Goal: Transaction & Acquisition: Purchase product/service

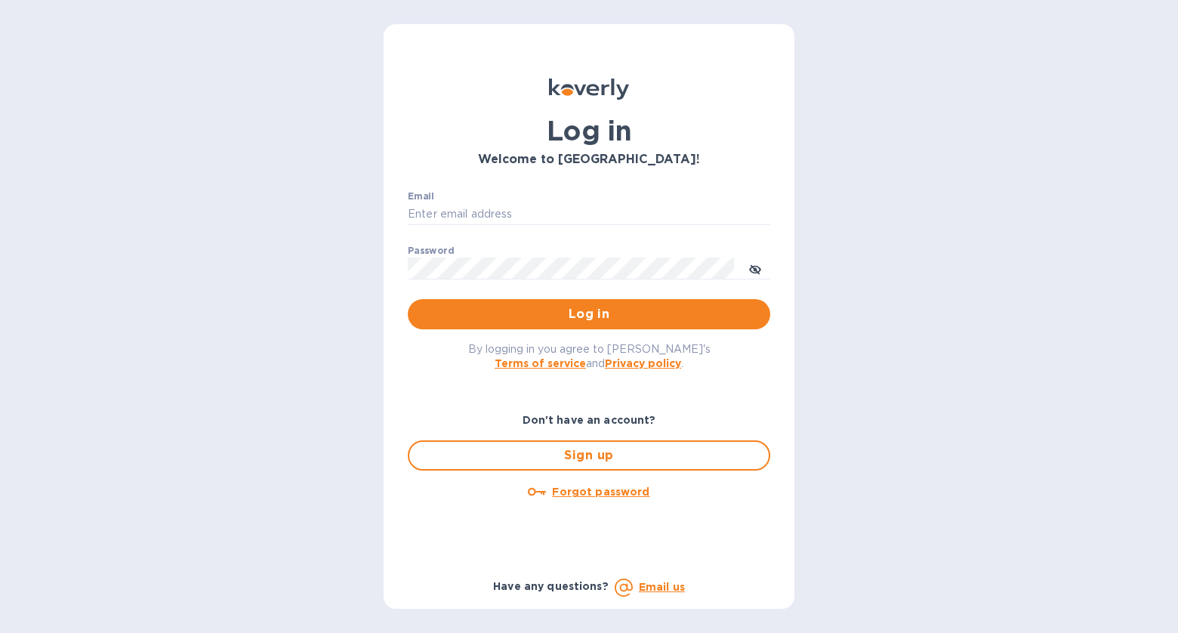
type input "[PERSON_NAME][EMAIL_ADDRESS][DOMAIN_NAME]"
click at [668, 322] on span "Log in" at bounding box center [589, 314] width 338 height 18
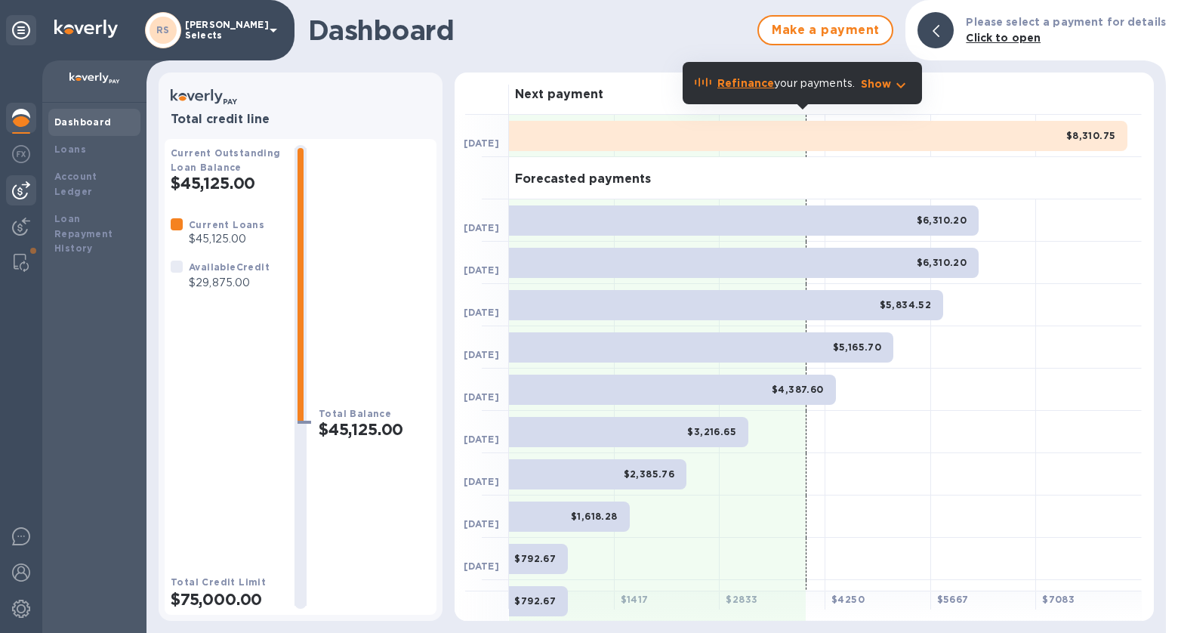
click at [29, 189] on img at bounding box center [21, 190] width 18 height 18
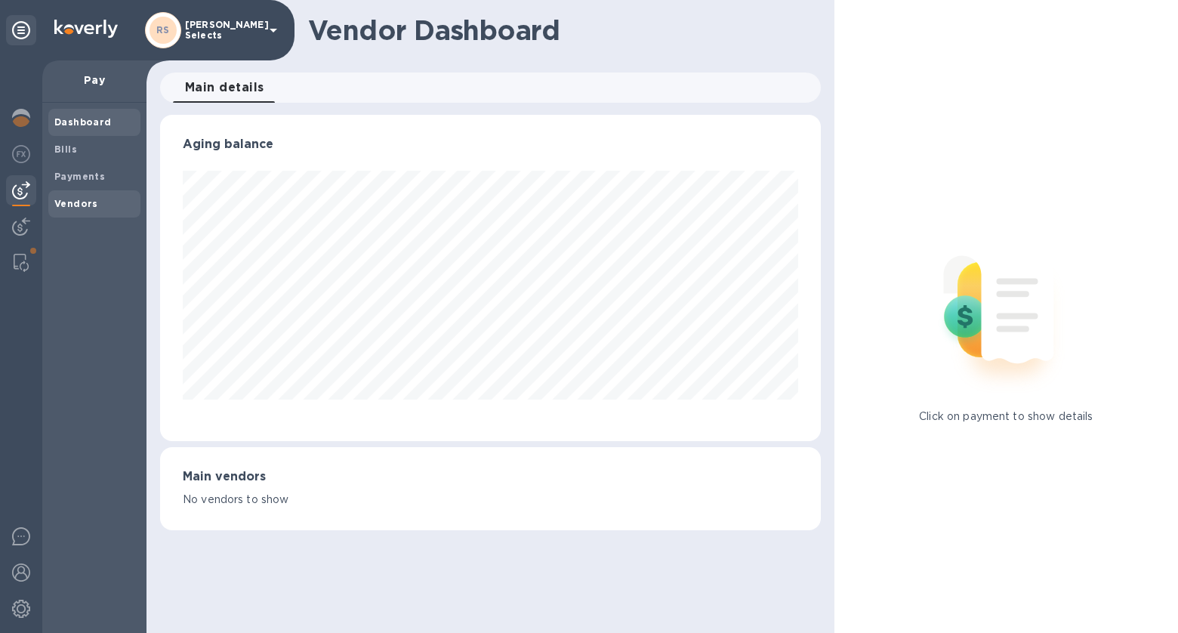
scroll to position [326, 655]
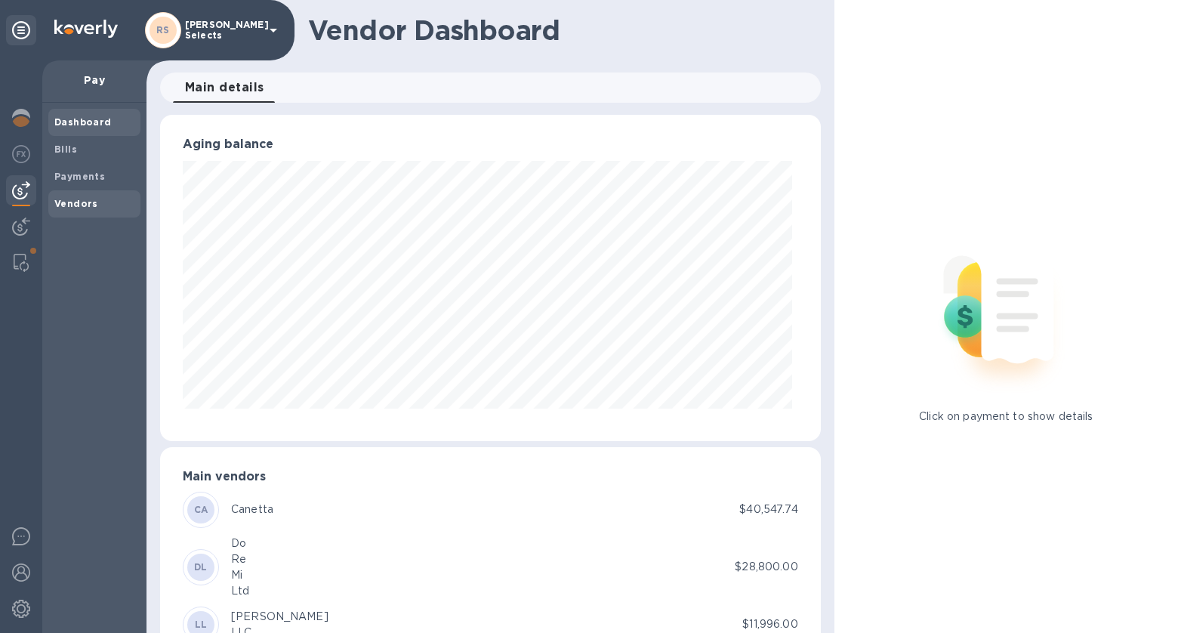
click at [97, 202] on span "Vendors" at bounding box center [94, 203] width 80 height 15
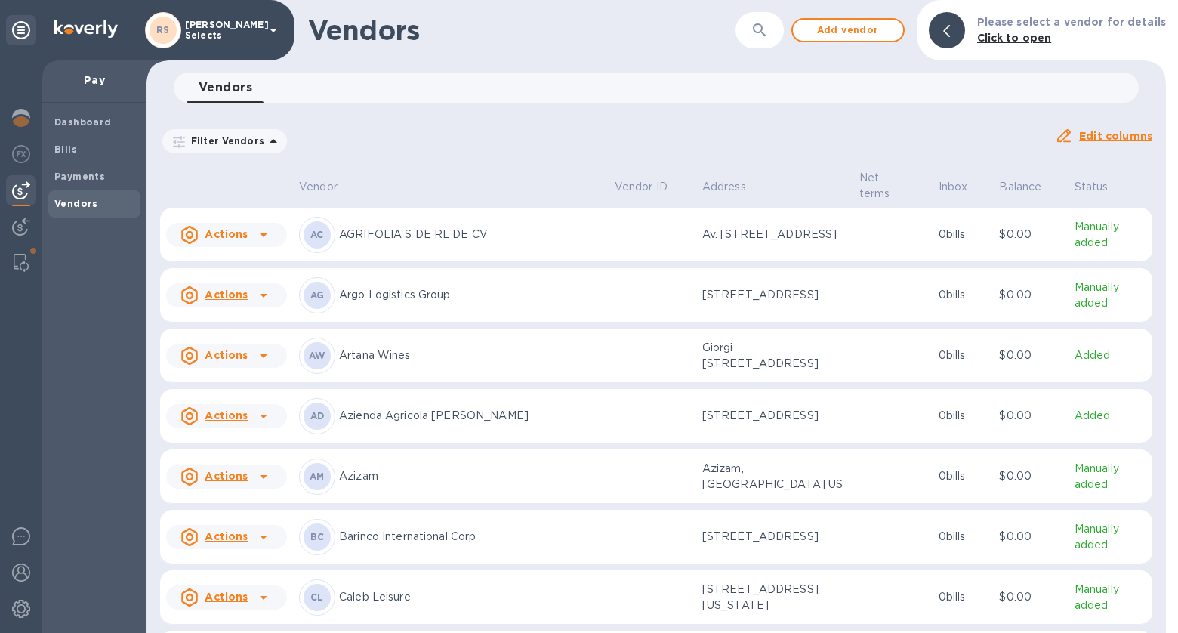
click at [514, 227] on p "AGRIFOLIA S DE RL DE CV" at bounding box center [471, 235] width 264 height 16
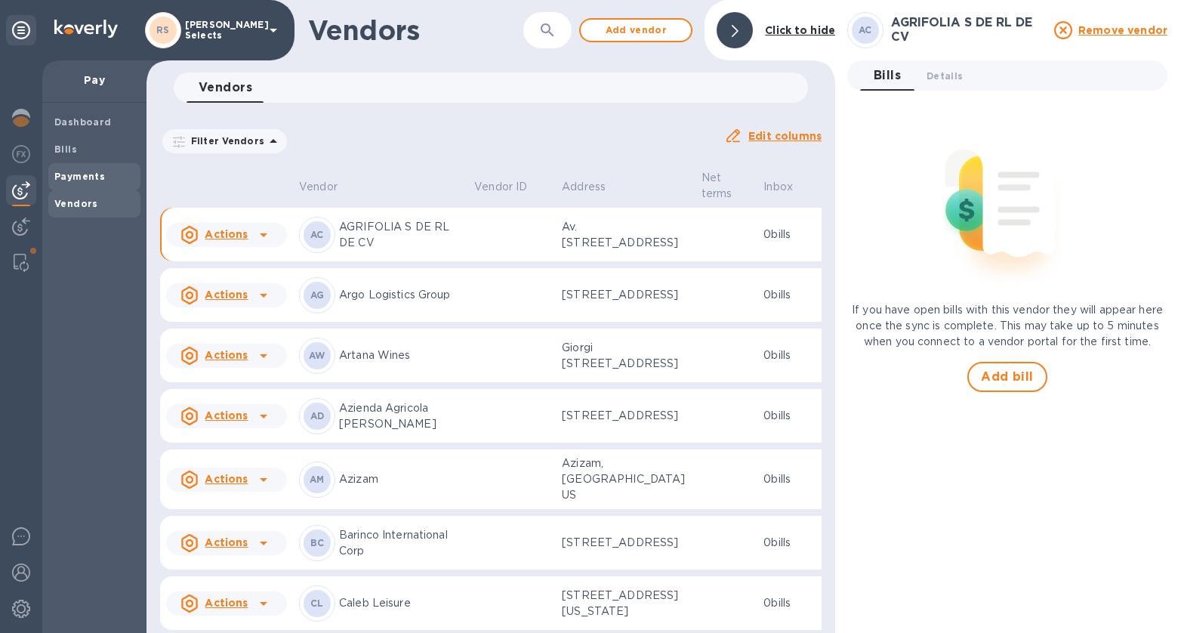
click at [106, 177] on span "Payments" at bounding box center [94, 176] width 80 height 15
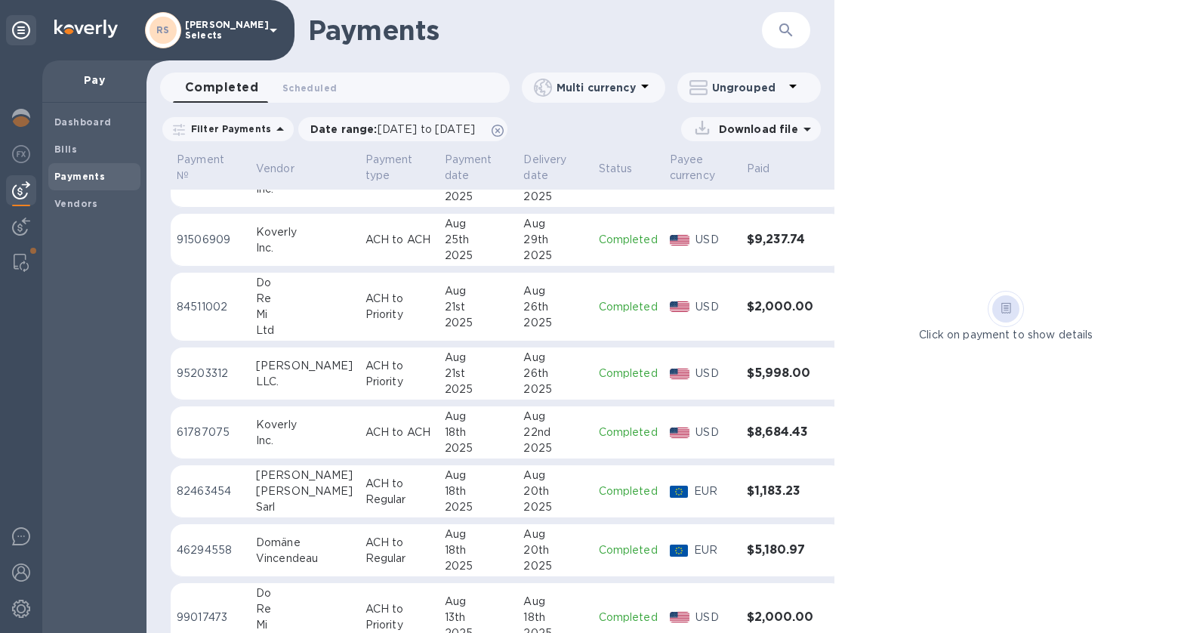
scroll to position [235, 0]
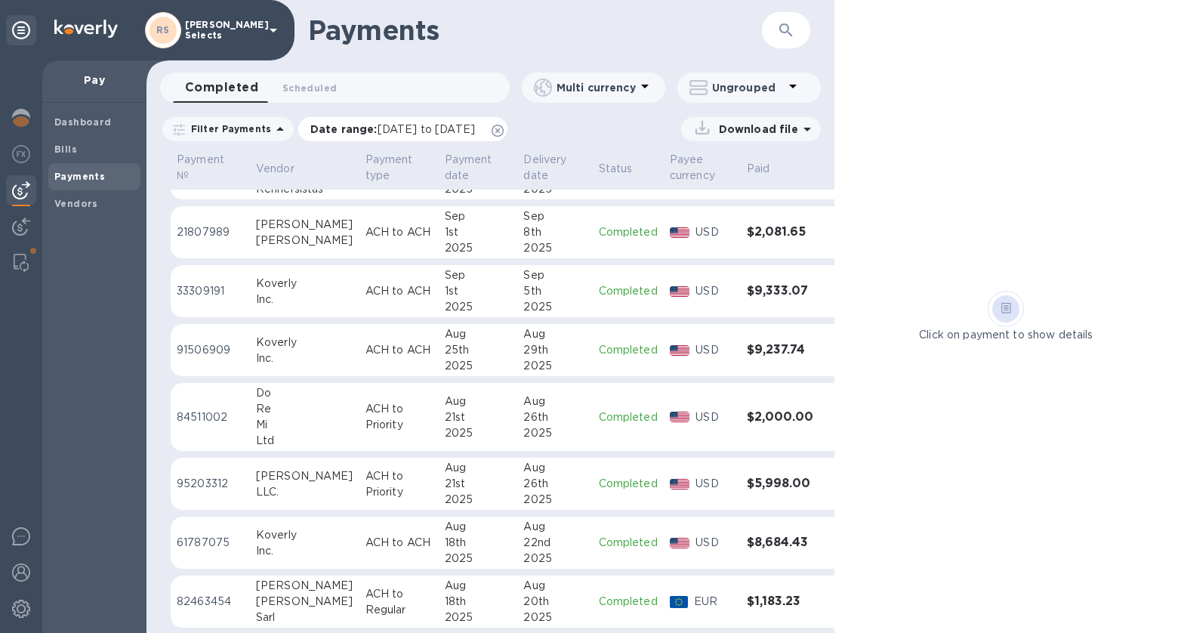
click at [504, 132] on icon at bounding box center [498, 131] width 12 height 12
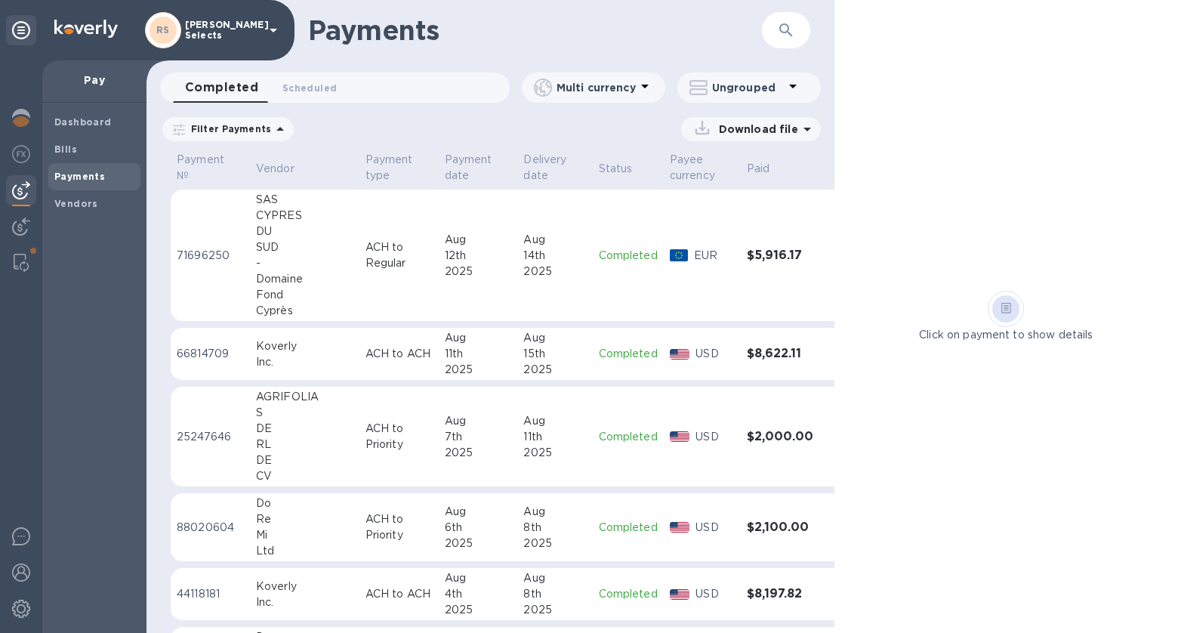
scroll to position [838, 0]
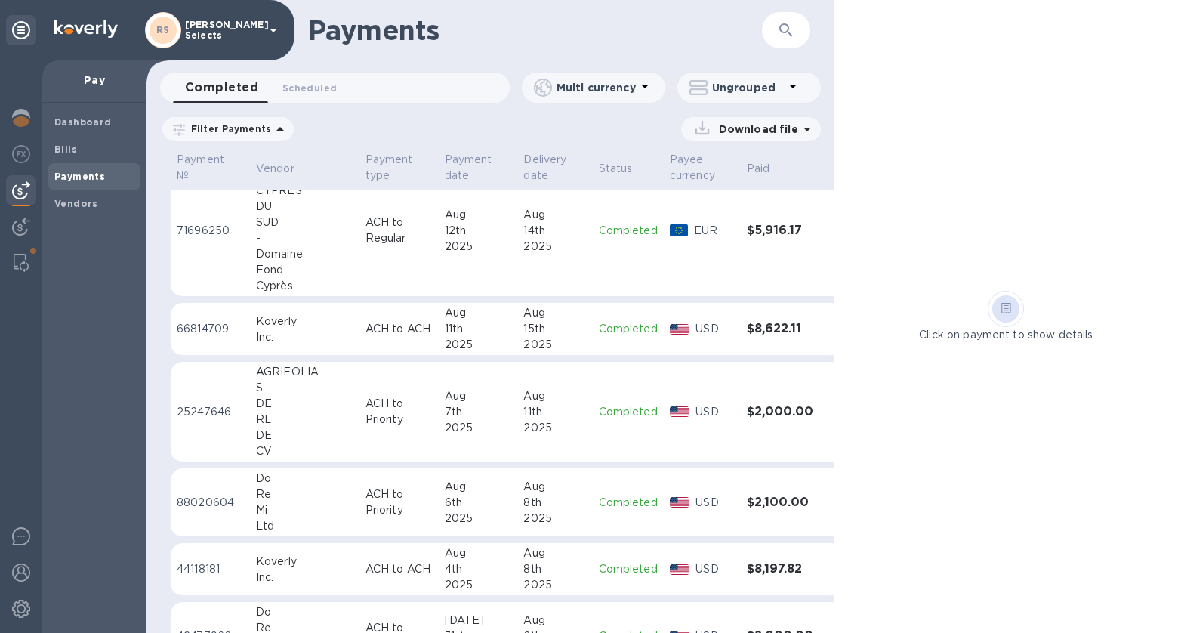
click at [282, 412] on div "RL" at bounding box center [304, 420] width 97 height 16
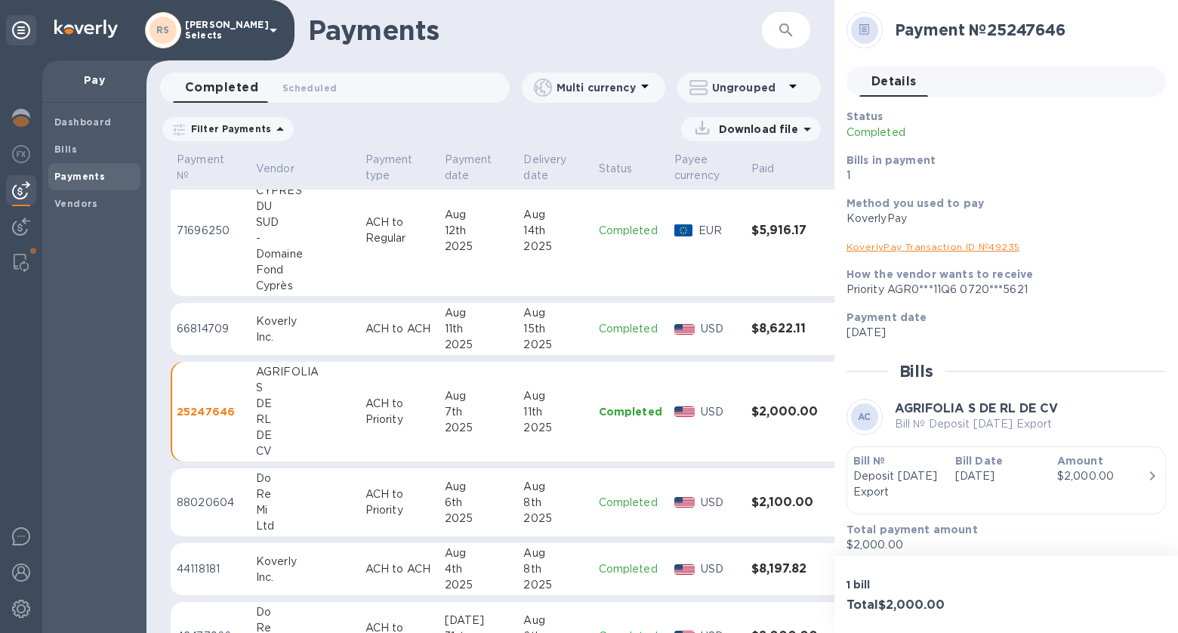
scroll to position [8, 0]
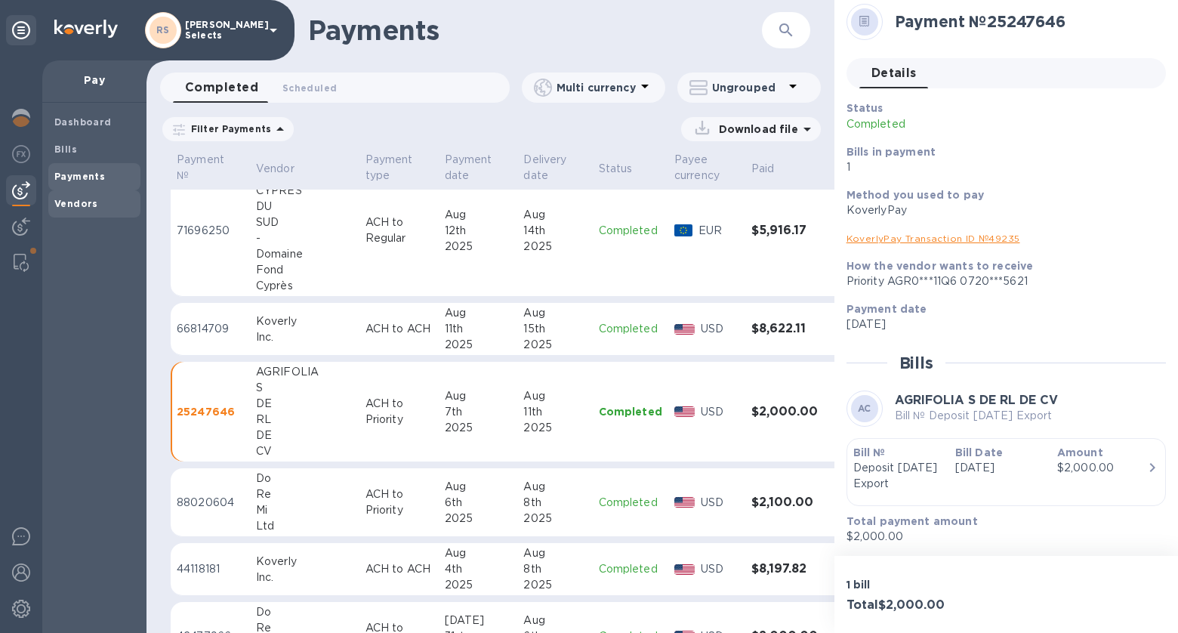
click at [91, 206] on b "Vendors" at bounding box center [76, 203] width 44 height 11
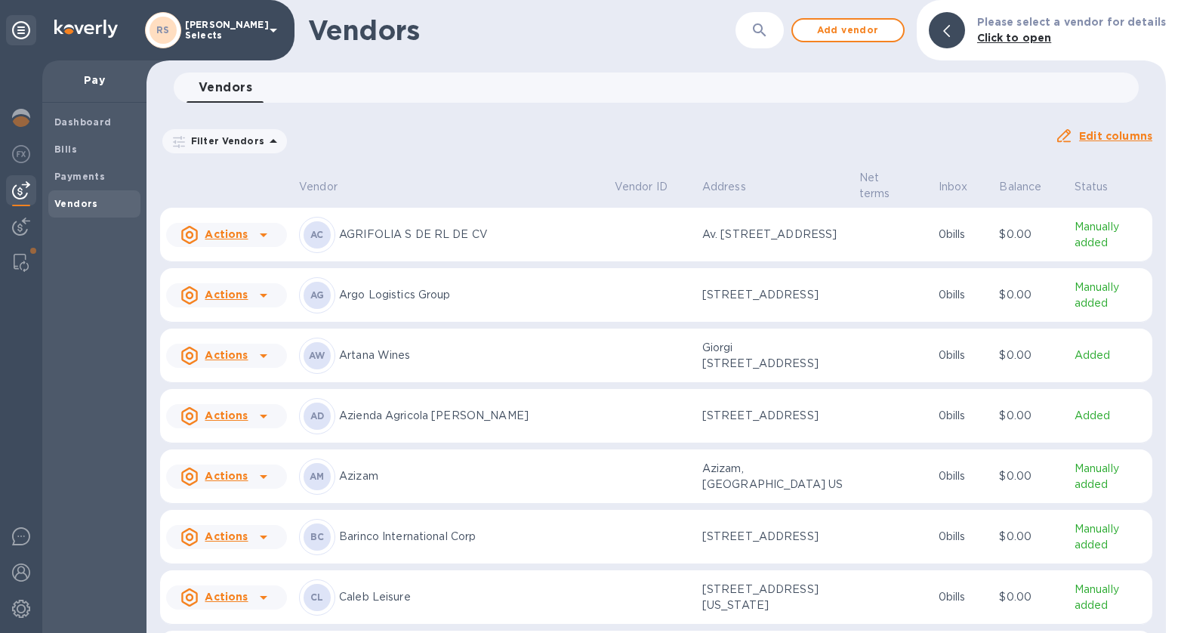
click at [497, 227] on p "AGRIFOLIA S DE RL DE CV" at bounding box center [471, 235] width 264 height 16
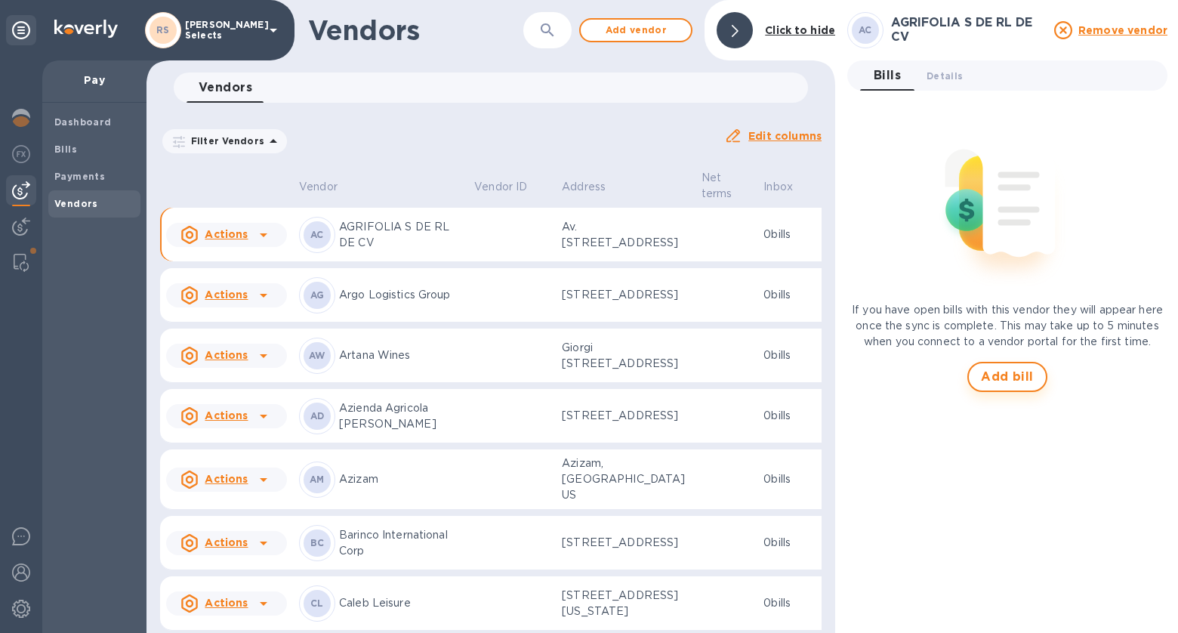
click at [1013, 387] on button "Add bill" at bounding box center [1008, 377] width 80 height 30
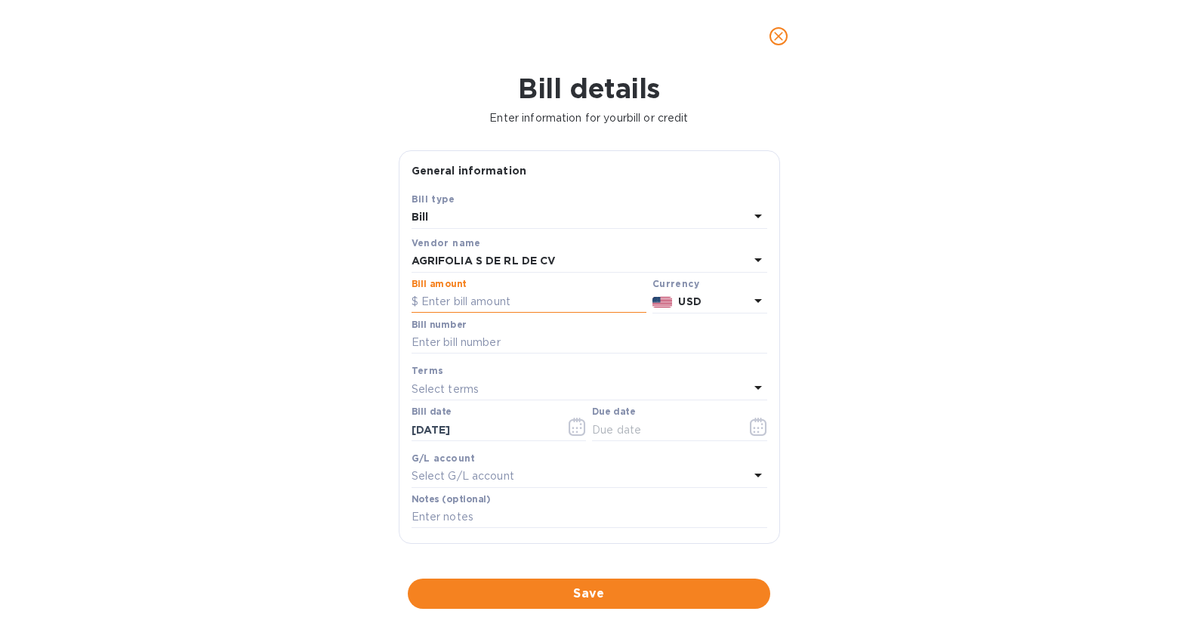
click at [518, 301] on input "text" at bounding box center [529, 302] width 235 height 23
click at [471, 308] on input "2,828" at bounding box center [533, 302] width 225 height 23
type input "5,656"
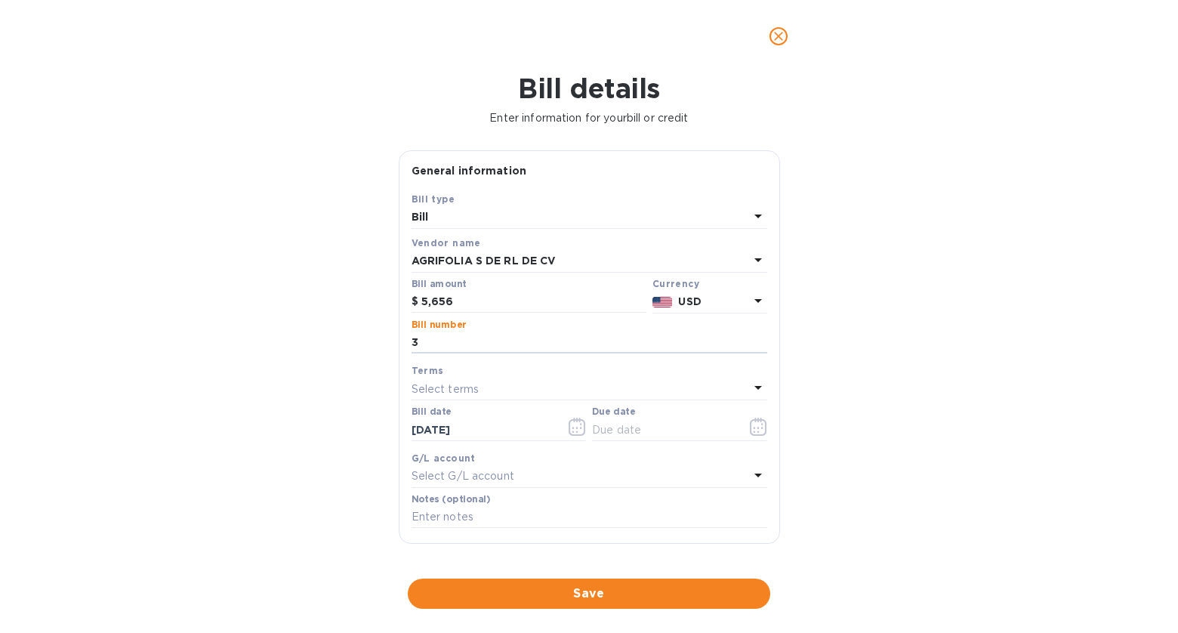
type input "3"
click at [444, 378] on div "Terms" at bounding box center [590, 371] width 356 height 16
click at [495, 390] on div "Select terms" at bounding box center [581, 388] width 338 height 21
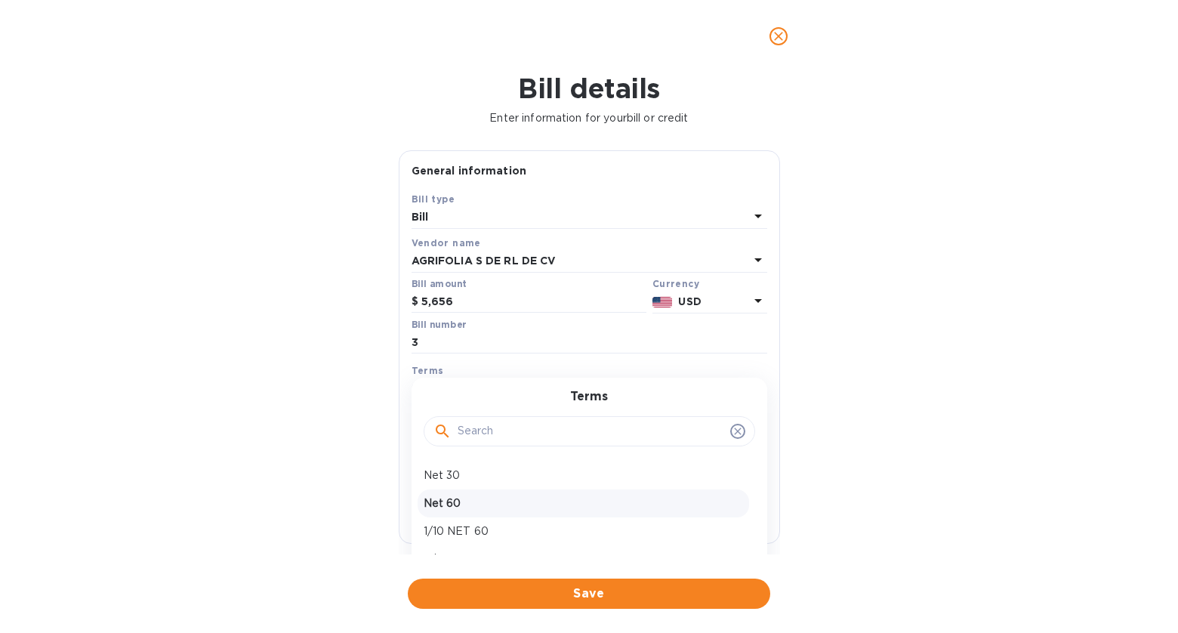
click at [486, 504] on p "Net 60" at bounding box center [583, 503] width 319 height 16
type input "[DATE]"
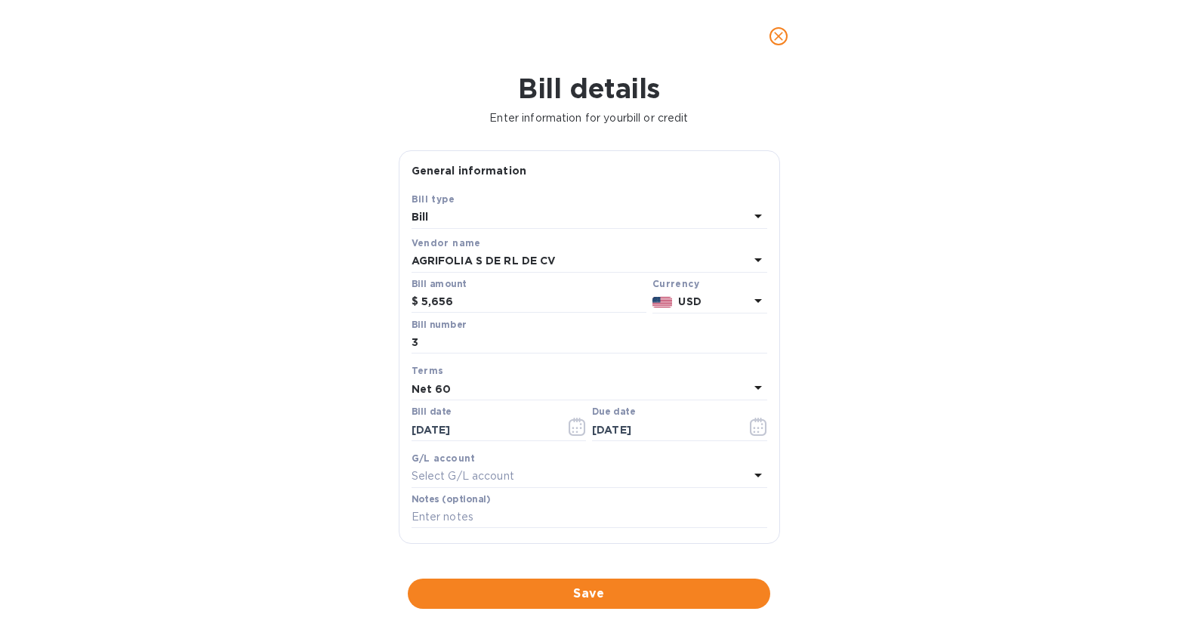
click at [516, 473] on div "Select G/L account" at bounding box center [581, 476] width 338 height 21
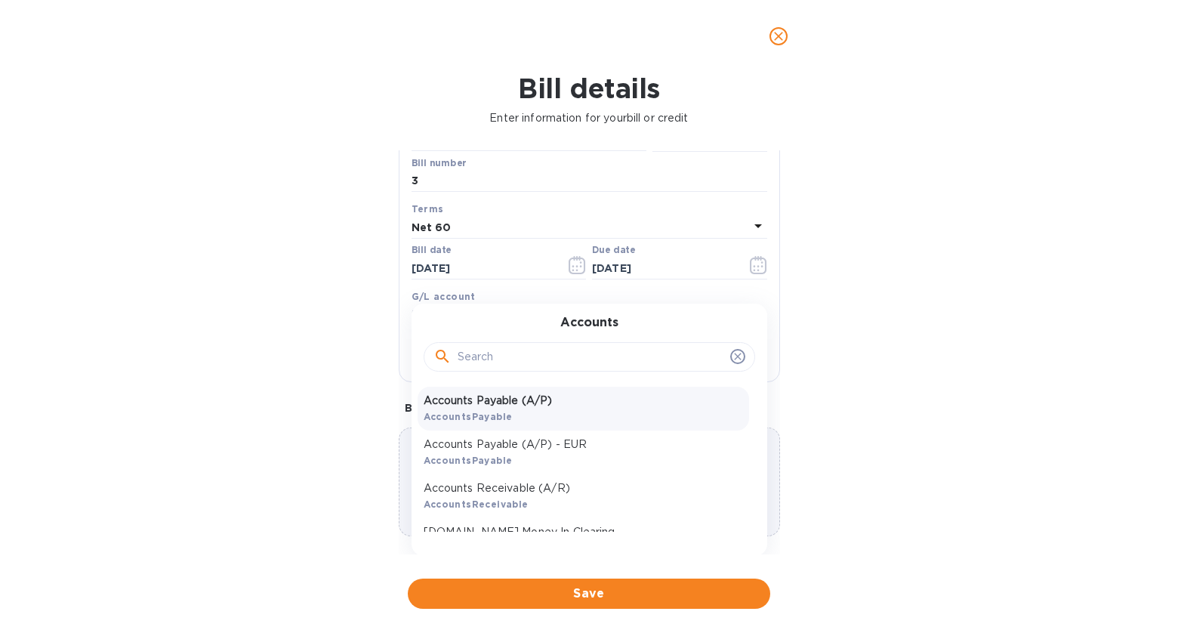
click at [551, 409] on div "Accounts Payable (A/P) AccountsPayable" at bounding box center [584, 409] width 332 height 44
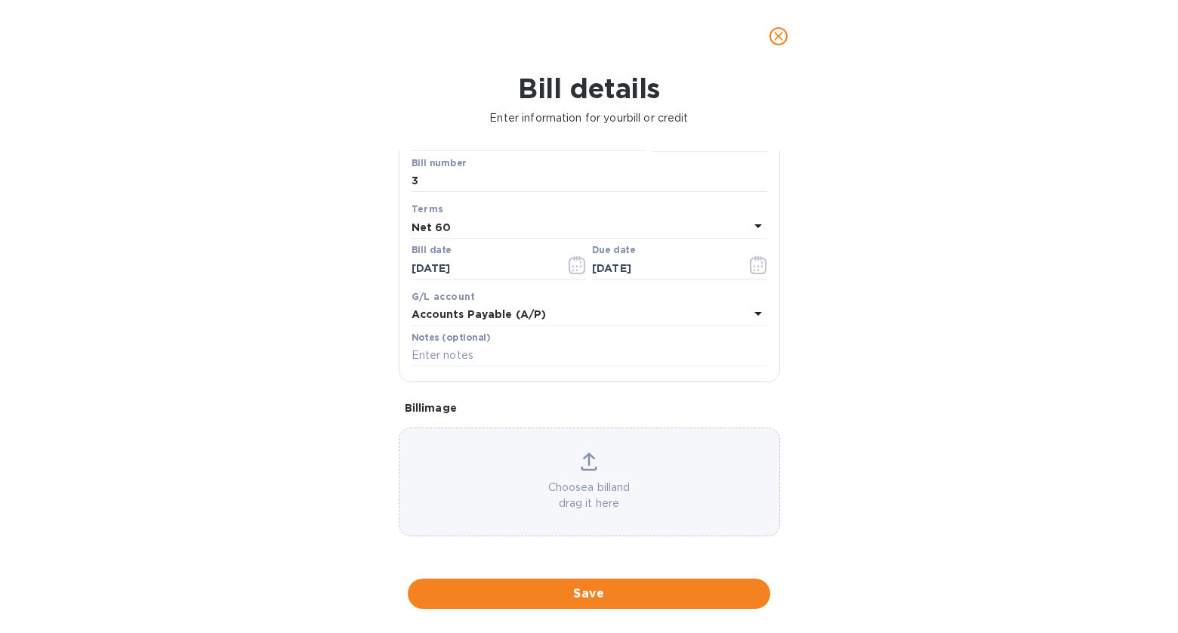
scroll to position [161, 0]
click at [640, 597] on span "Save" at bounding box center [589, 594] width 338 height 18
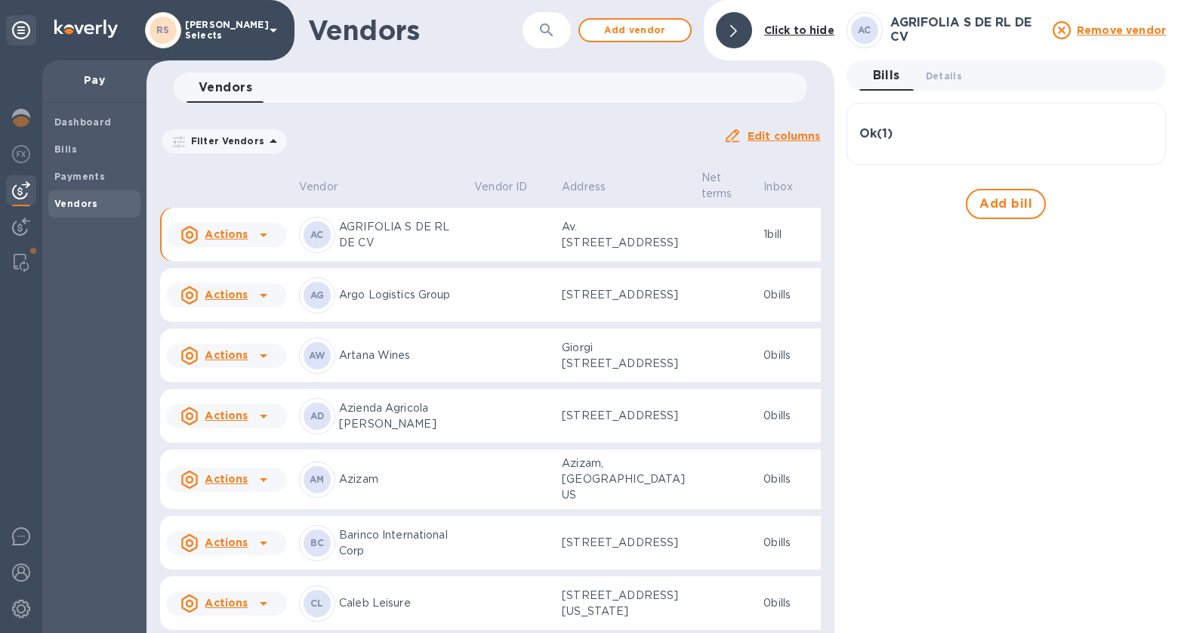
click at [981, 127] on div "Ok ( 1 )" at bounding box center [1007, 134] width 294 height 14
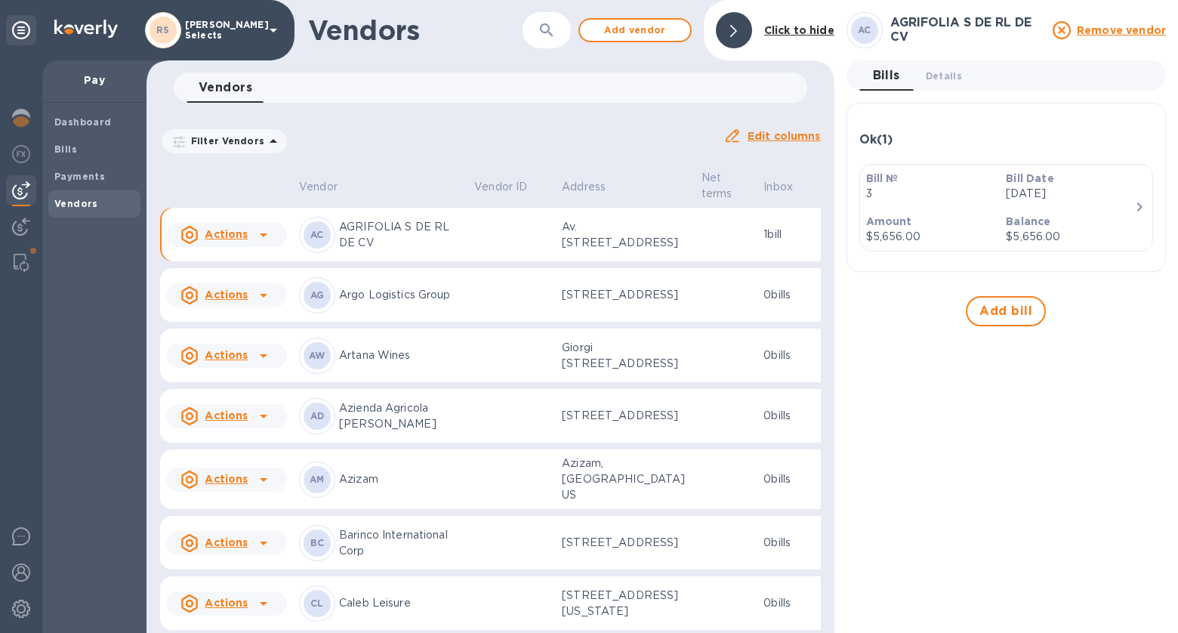
click at [1028, 195] on p "[DATE]" at bounding box center [1070, 194] width 128 height 16
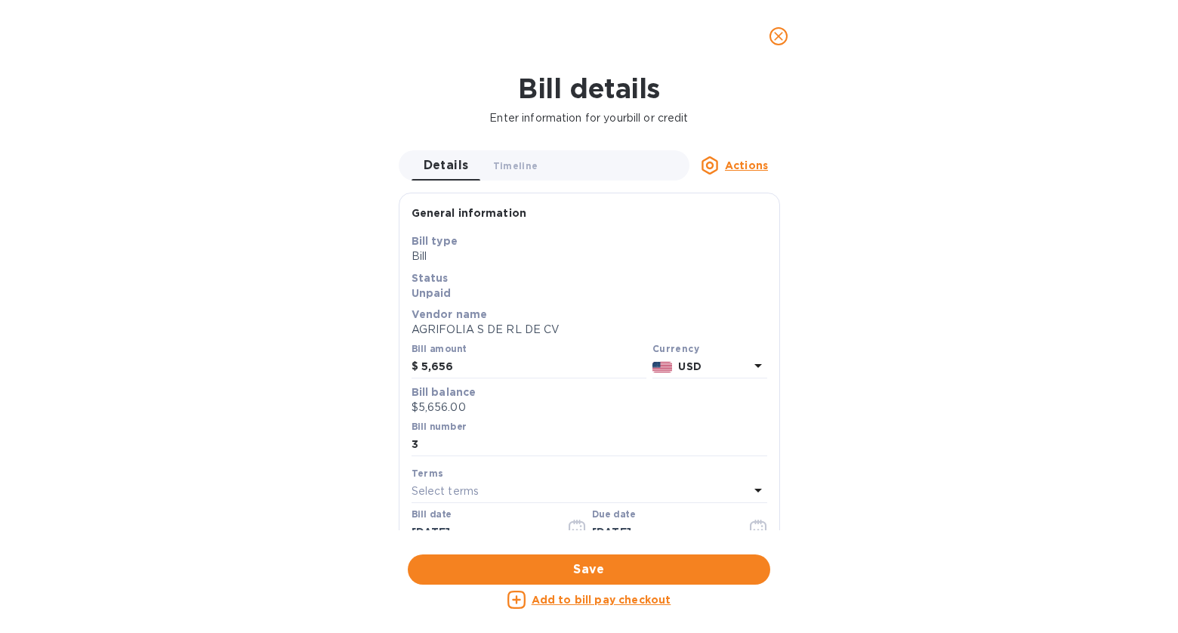
click at [634, 598] on u "Add to bill pay checkout" at bounding box center [602, 600] width 140 height 12
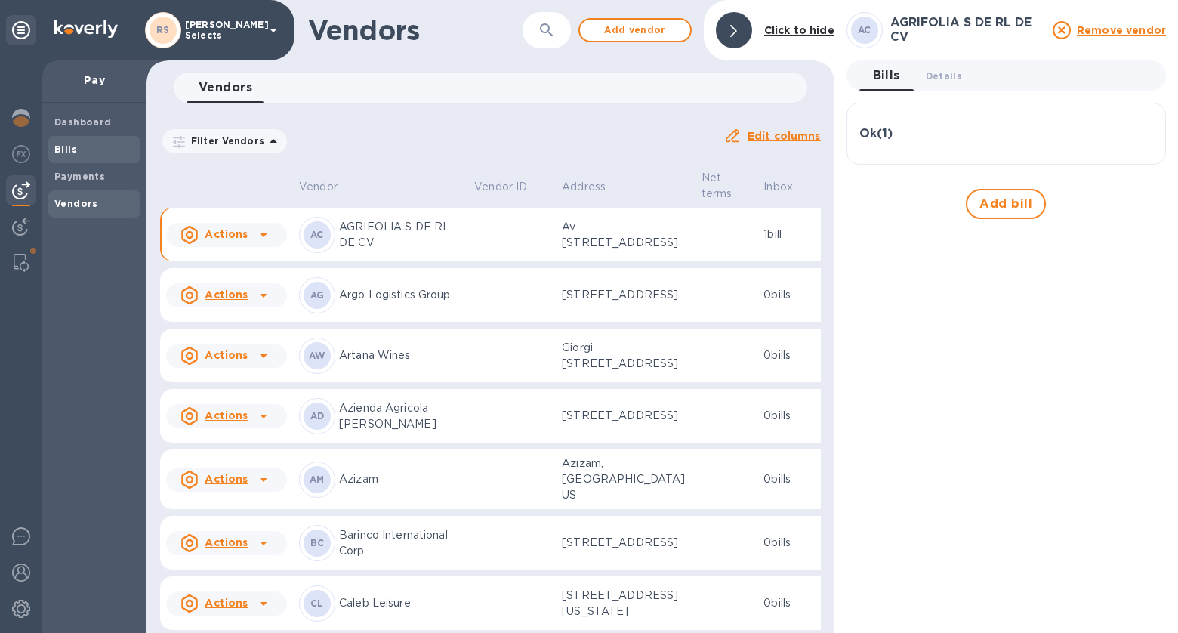
click at [94, 150] on span "Bills" at bounding box center [94, 149] width 80 height 15
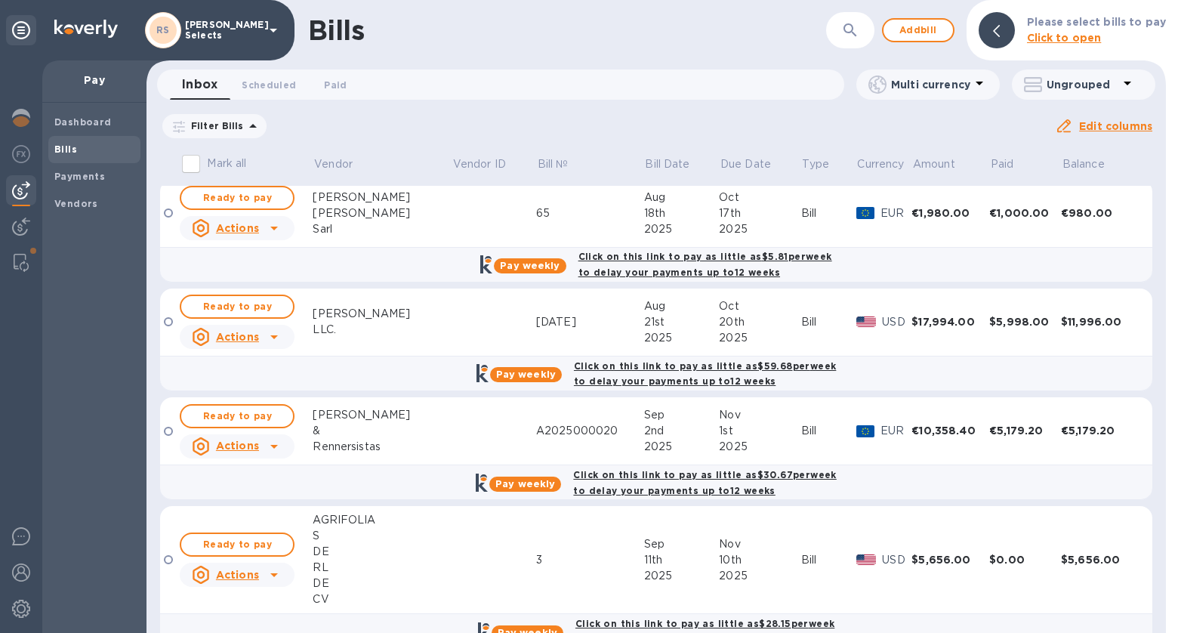
scroll to position [794, 0]
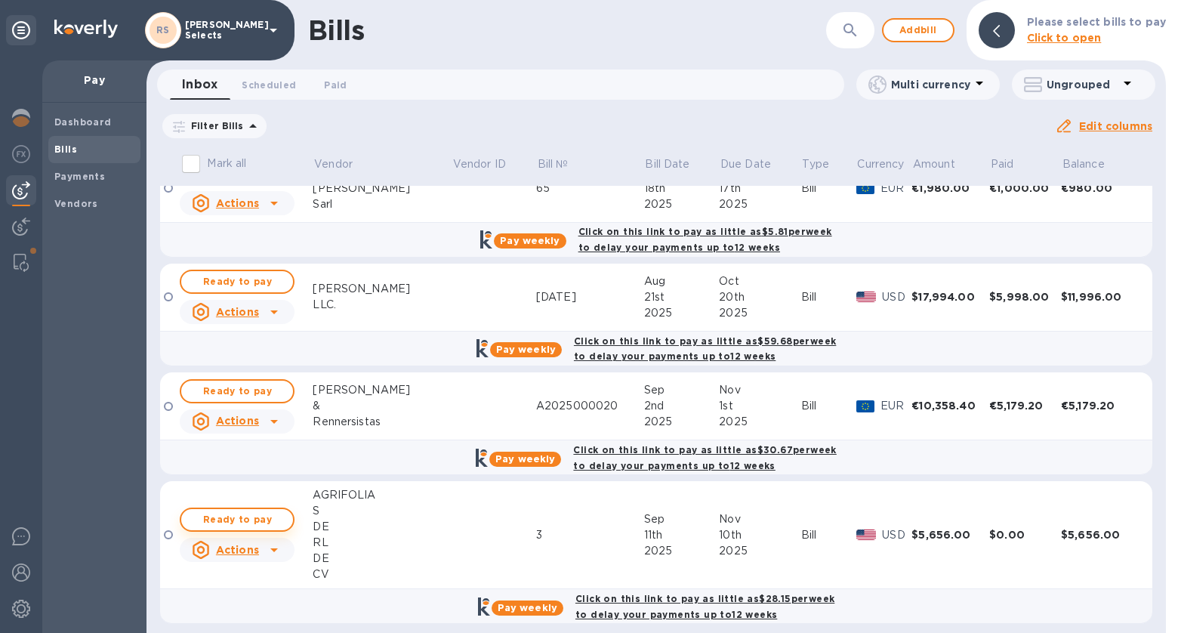
click at [271, 511] on span "Ready to pay" at bounding box center [237, 520] width 88 height 18
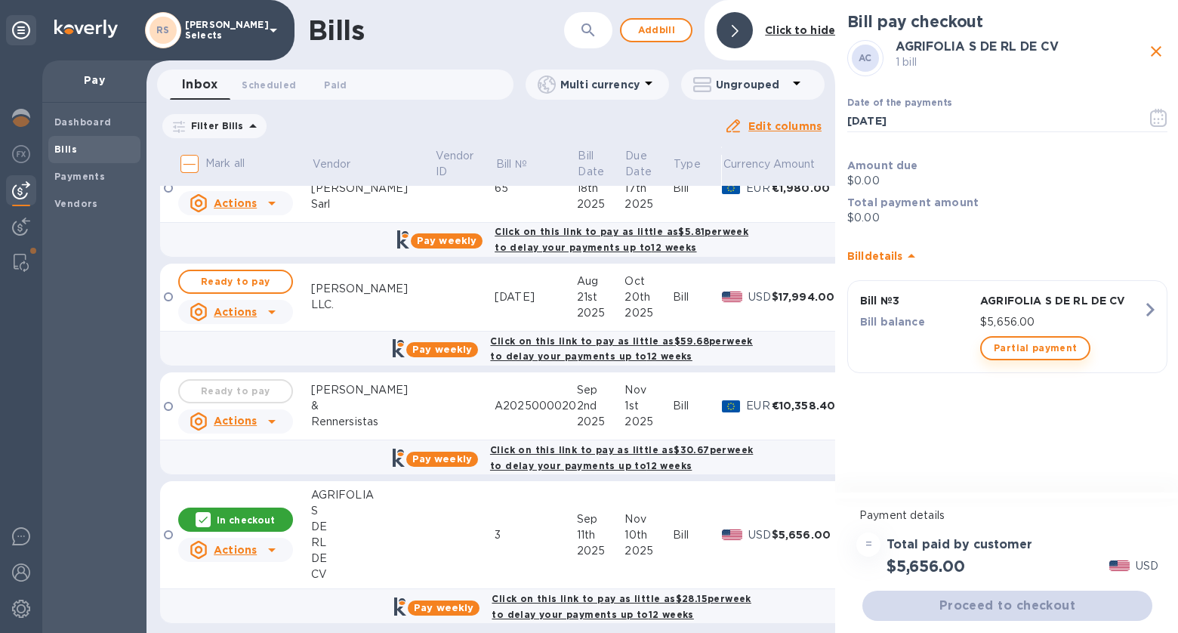
click at [1053, 339] on span "Partial payment" at bounding box center [1035, 348] width 83 height 18
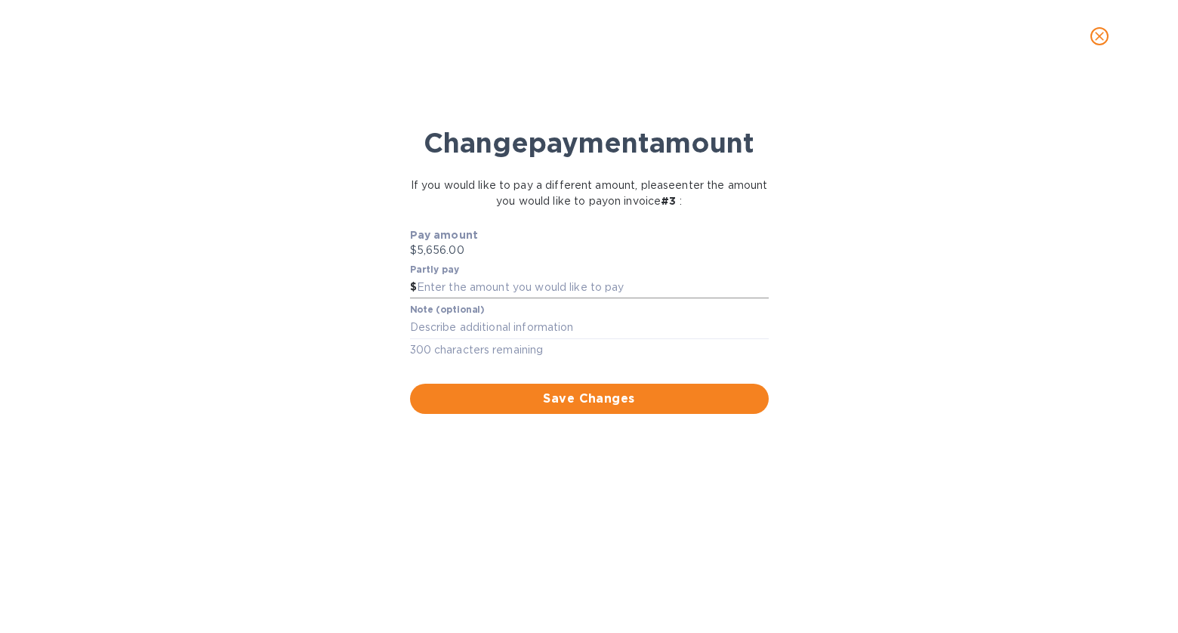
click at [616, 283] on input "text" at bounding box center [593, 287] width 352 height 23
type input "2,828"
click at [619, 400] on span "Save Changes" at bounding box center [589, 399] width 335 height 18
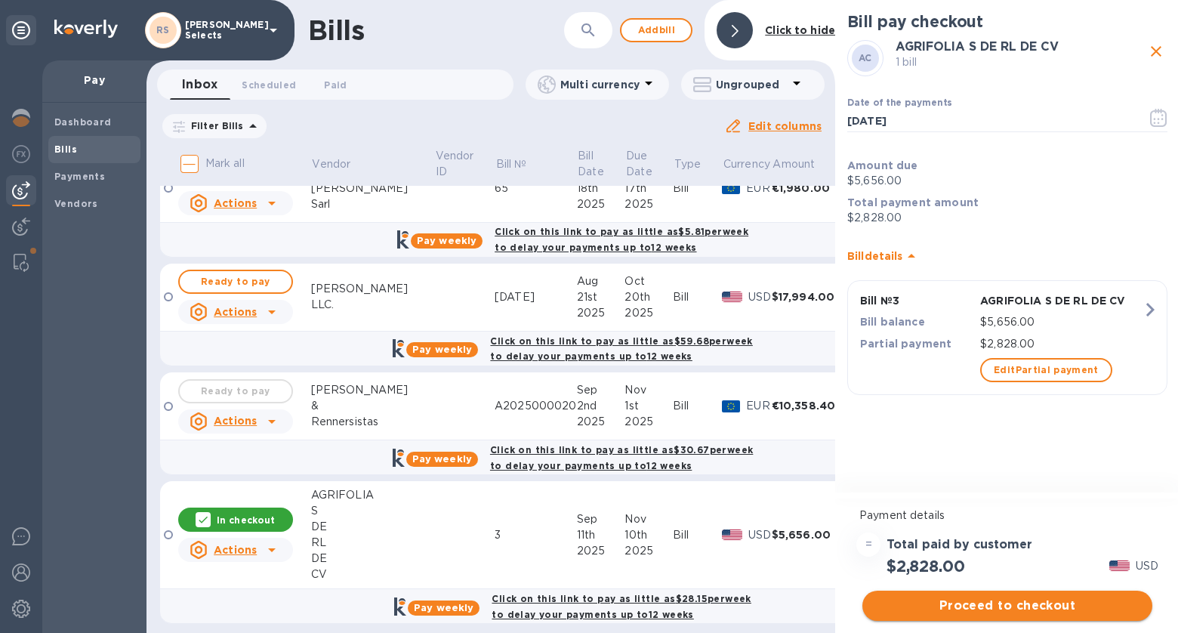
click at [1038, 595] on button "Proceed to checkout" at bounding box center [1008, 606] width 290 height 30
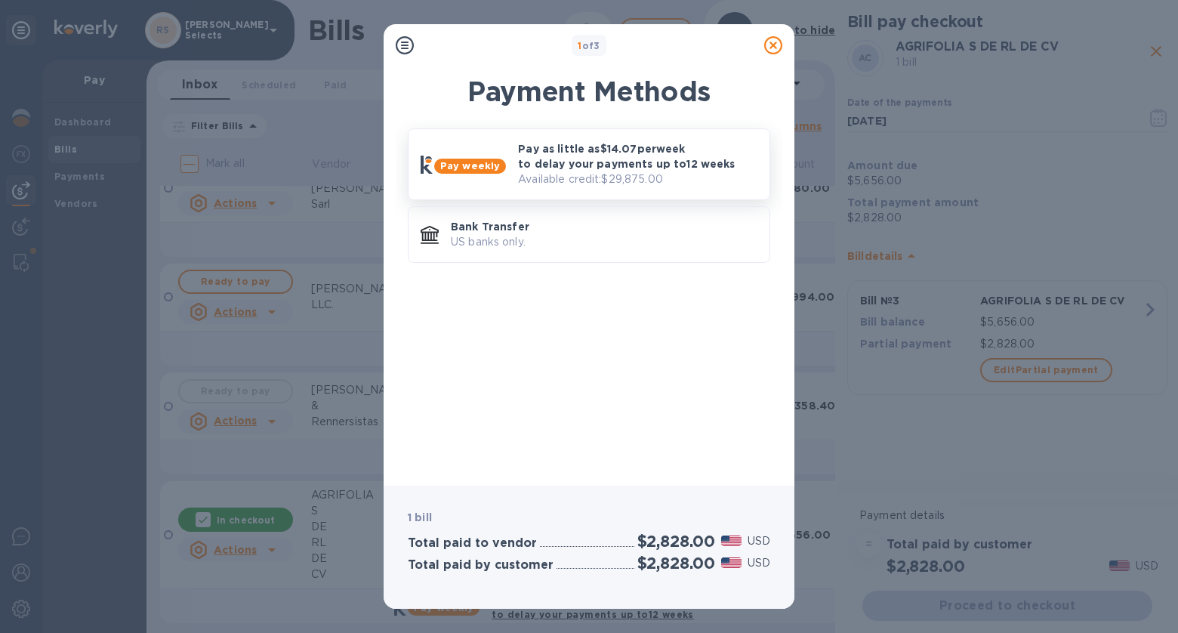
click at [655, 173] on p "Available credit: $29,875.00" at bounding box center [637, 179] width 239 height 16
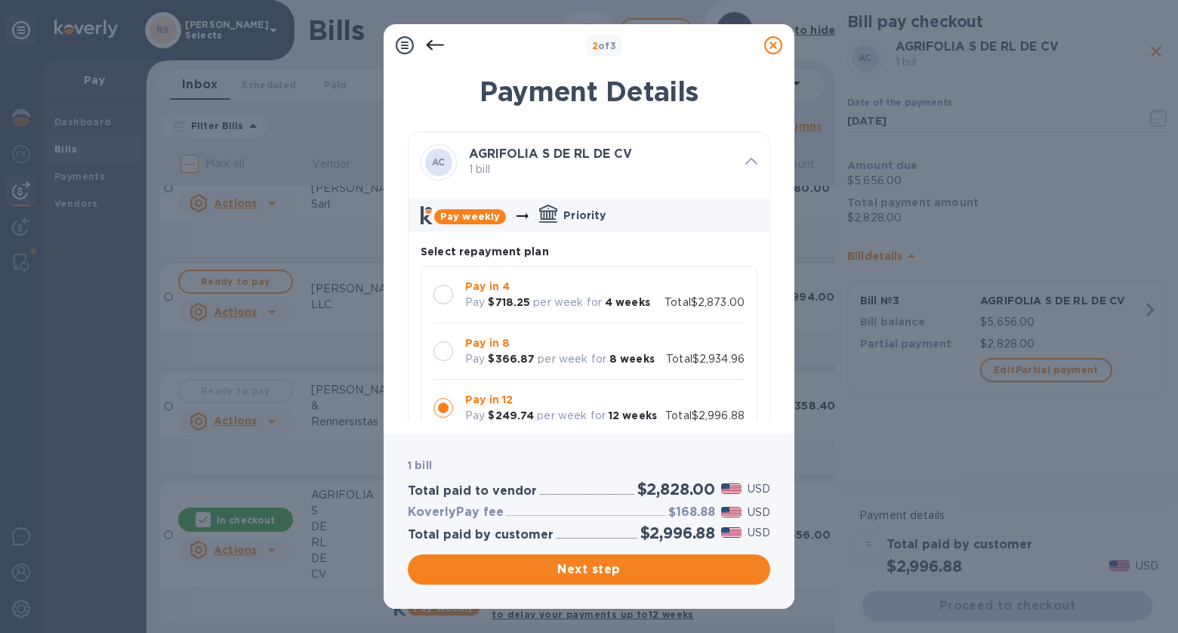
click at [635, 353] on b "8 weeks" at bounding box center [632, 359] width 45 height 12
click at [726, 563] on span "Next step" at bounding box center [589, 569] width 338 height 18
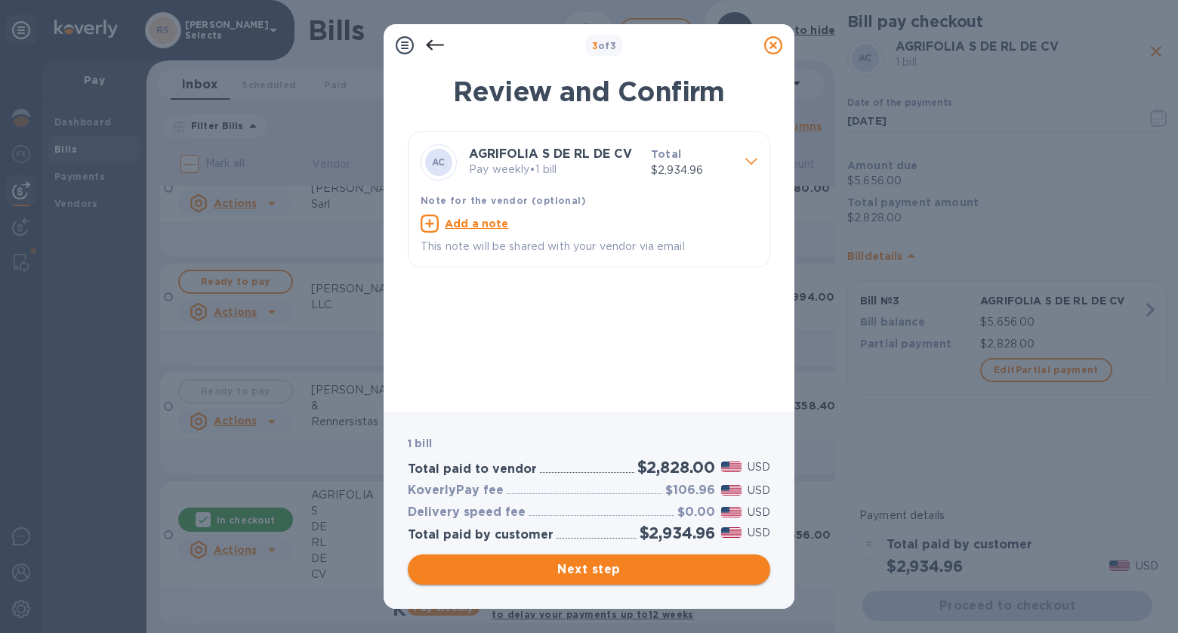
click at [724, 574] on span "Next step" at bounding box center [589, 569] width 338 height 18
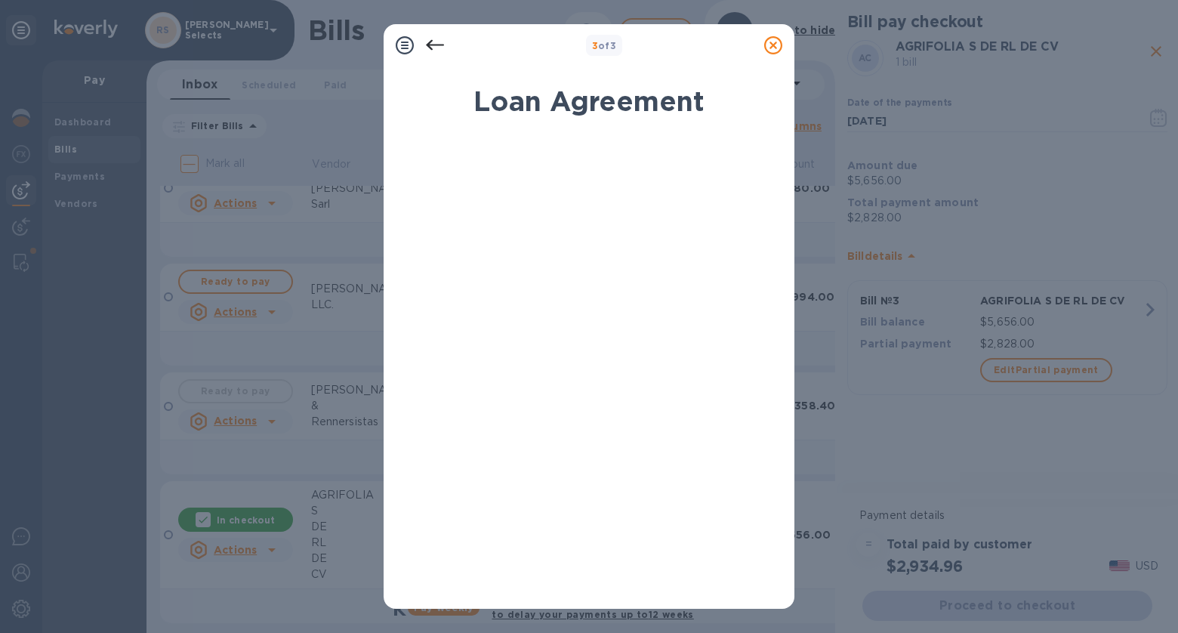
scroll to position [210, 0]
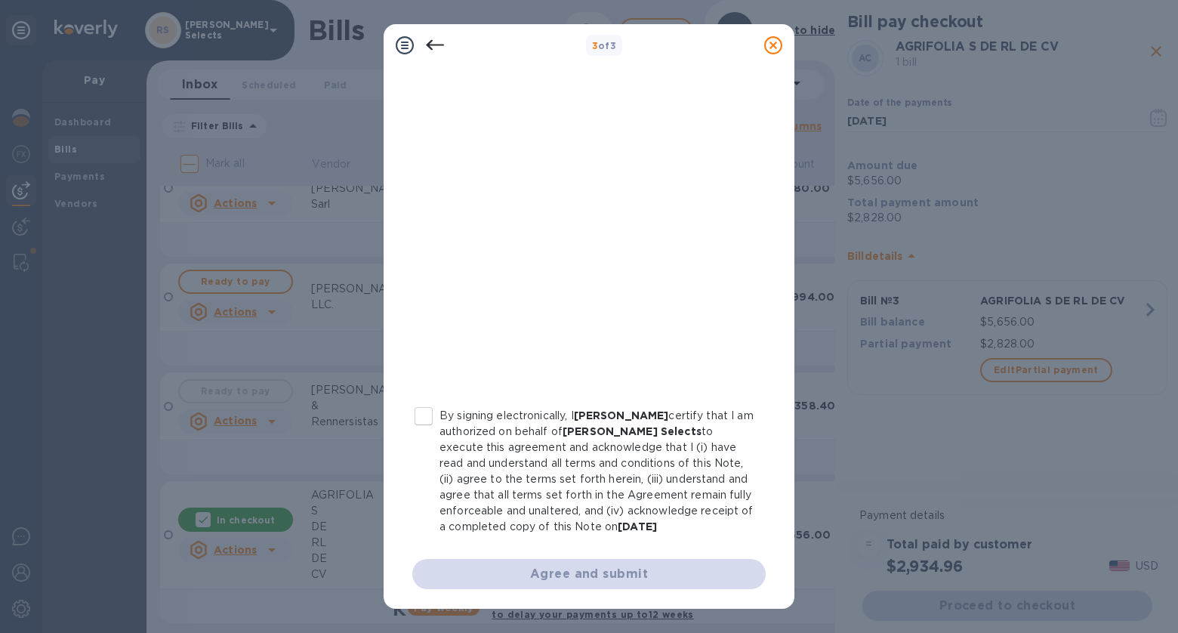
click at [430, 407] on input "By signing electronically, I [PERSON_NAME] certify that I am authorized on beha…" at bounding box center [424, 416] width 32 height 32
checkbox input "true"
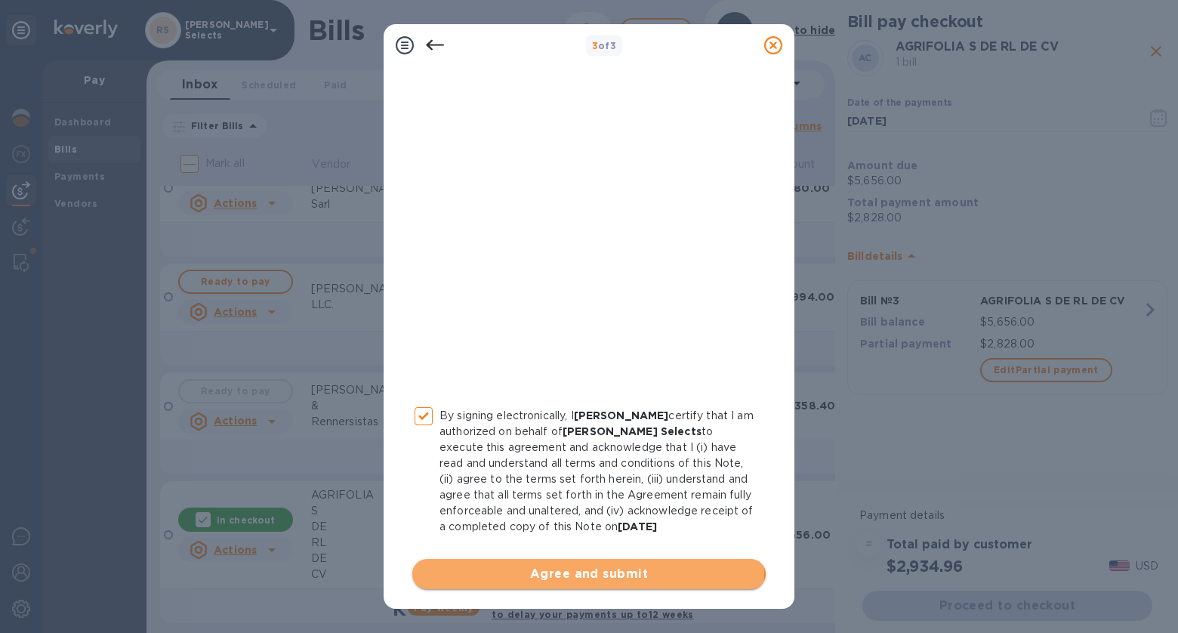
click at [588, 570] on span "Agree and submit" at bounding box center [588, 574] width 329 height 18
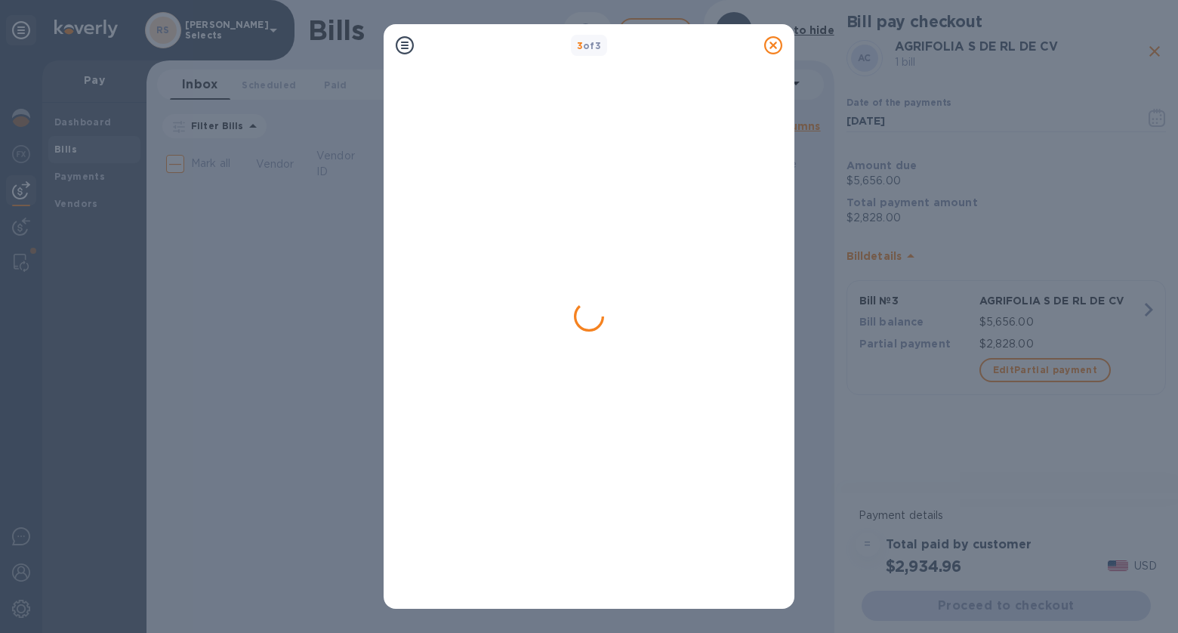
scroll to position [0, 0]
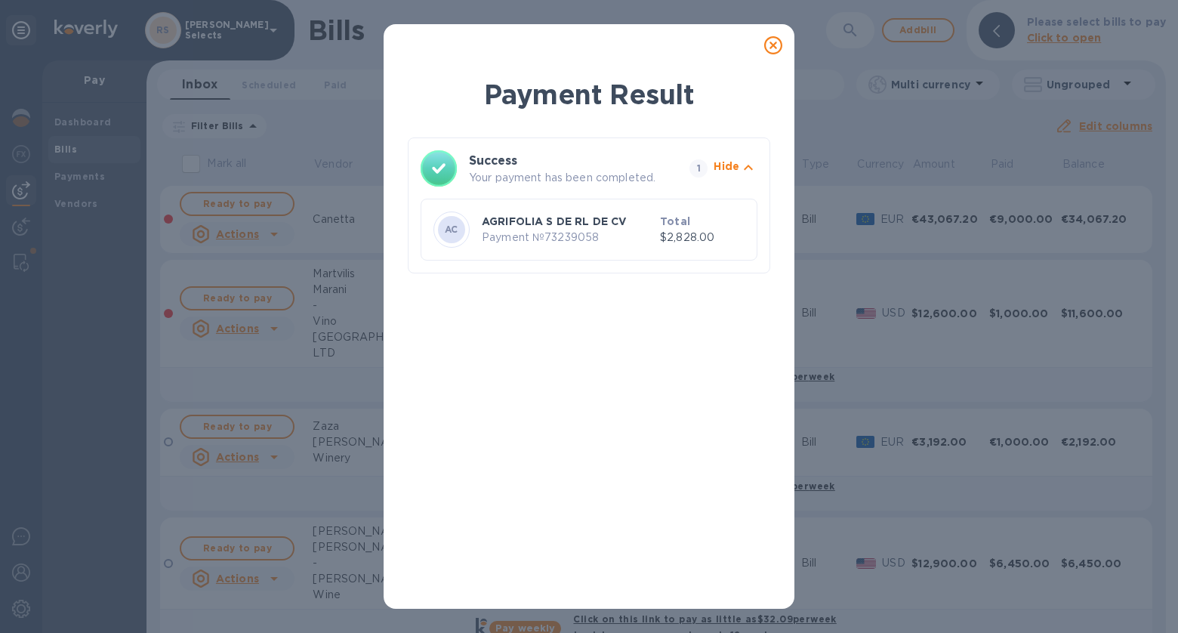
click at [776, 43] on icon at bounding box center [773, 45] width 18 height 18
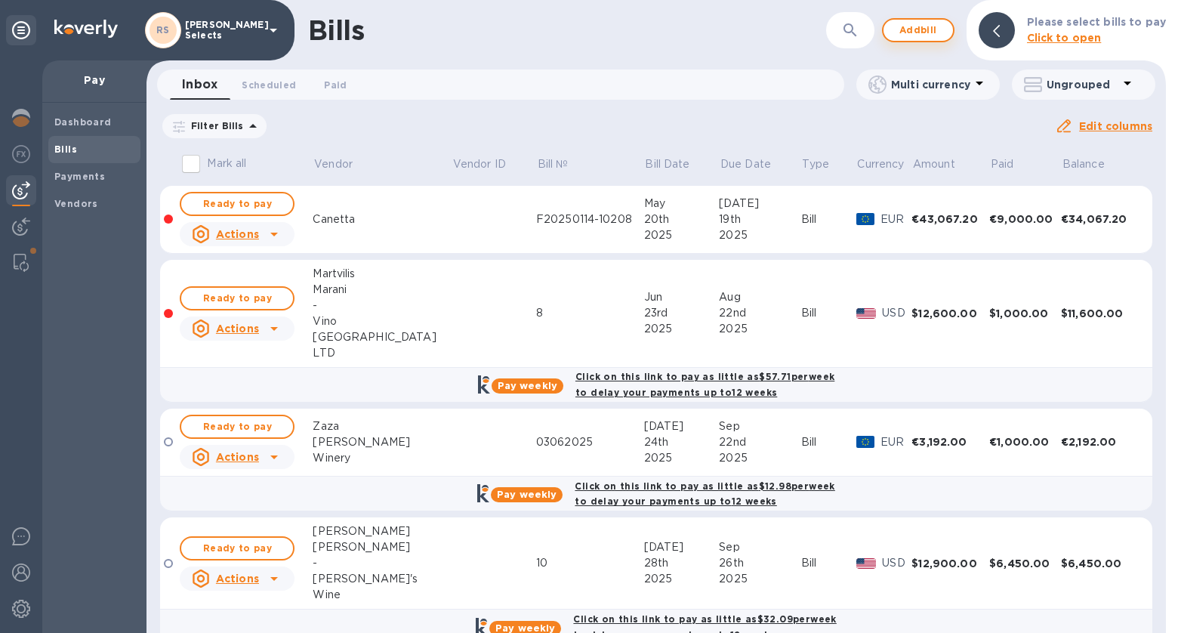
click at [934, 30] on span "Add bill" at bounding box center [918, 30] width 45 height 18
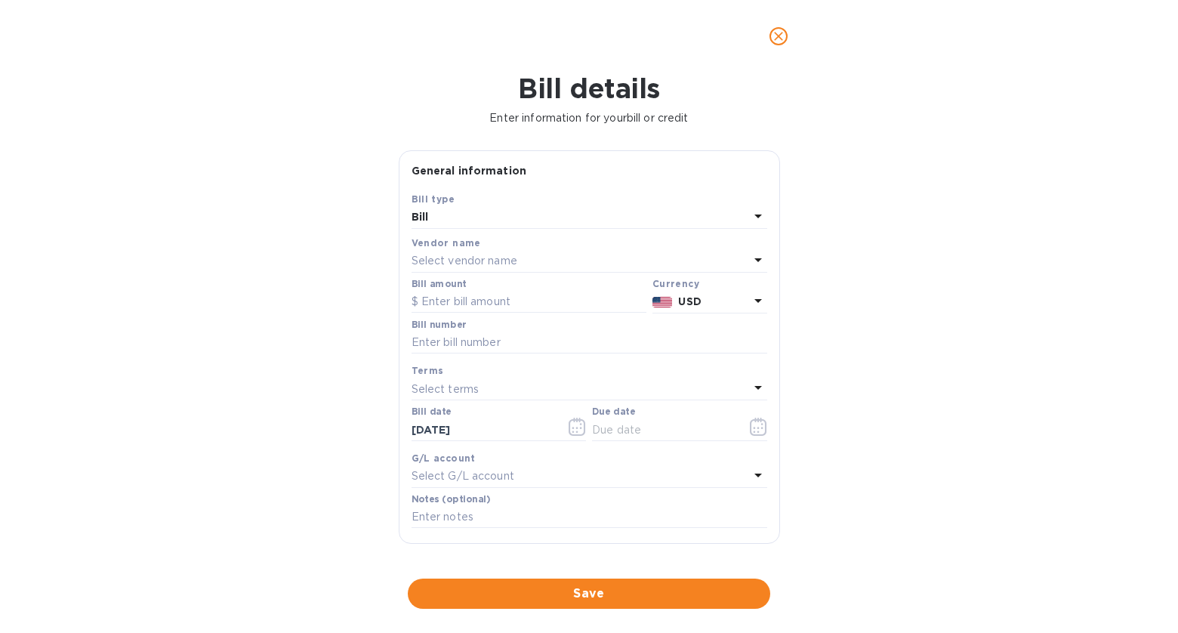
click at [517, 251] on div "Select vendor name" at bounding box center [581, 261] width 338 height 21
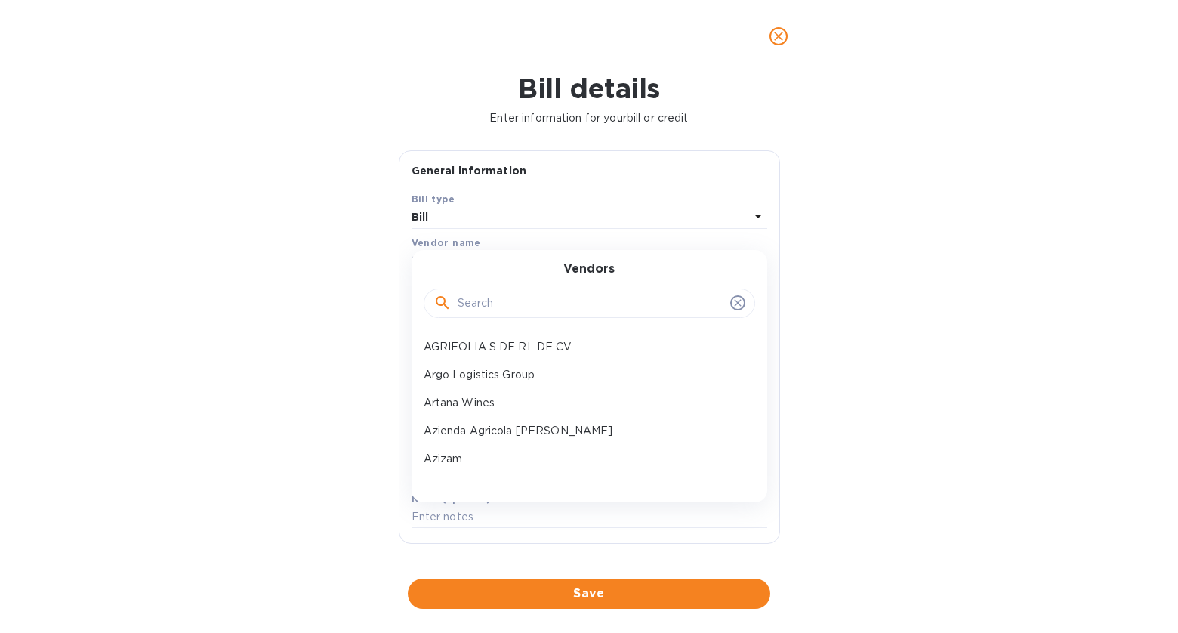
click at [523, 297] on input "text" at bounding box center [591, 303] width 267 height 23
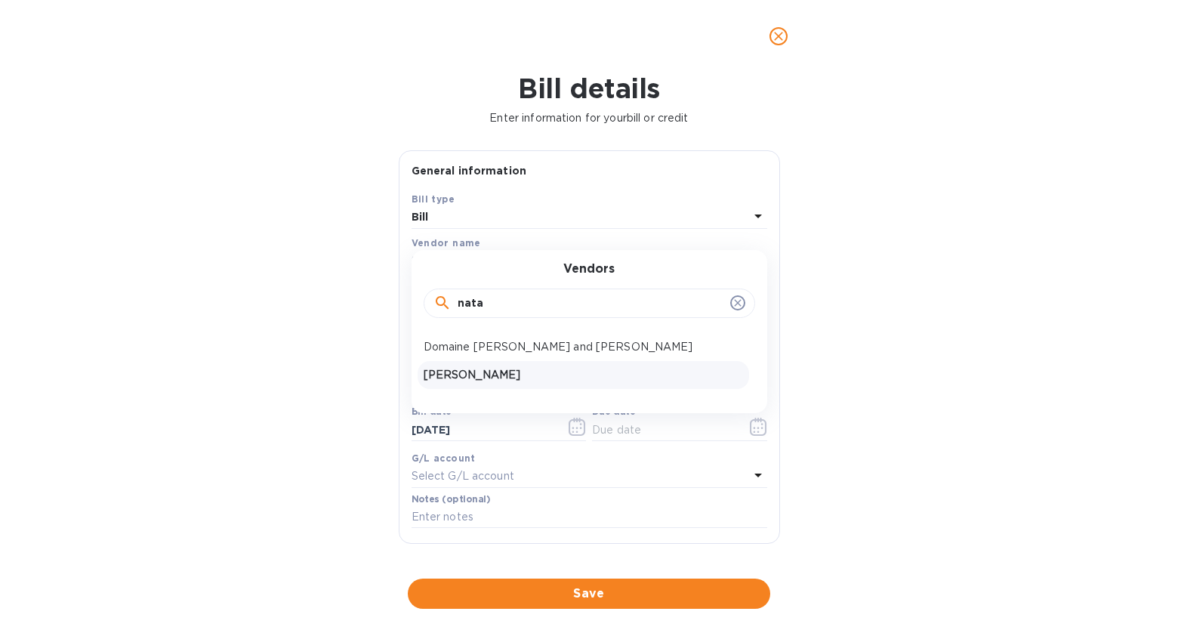
type input "nata"
click at [513, 378] on p "[PERSON_NAME]" at bounding box center [583, 375] width 319 height 16
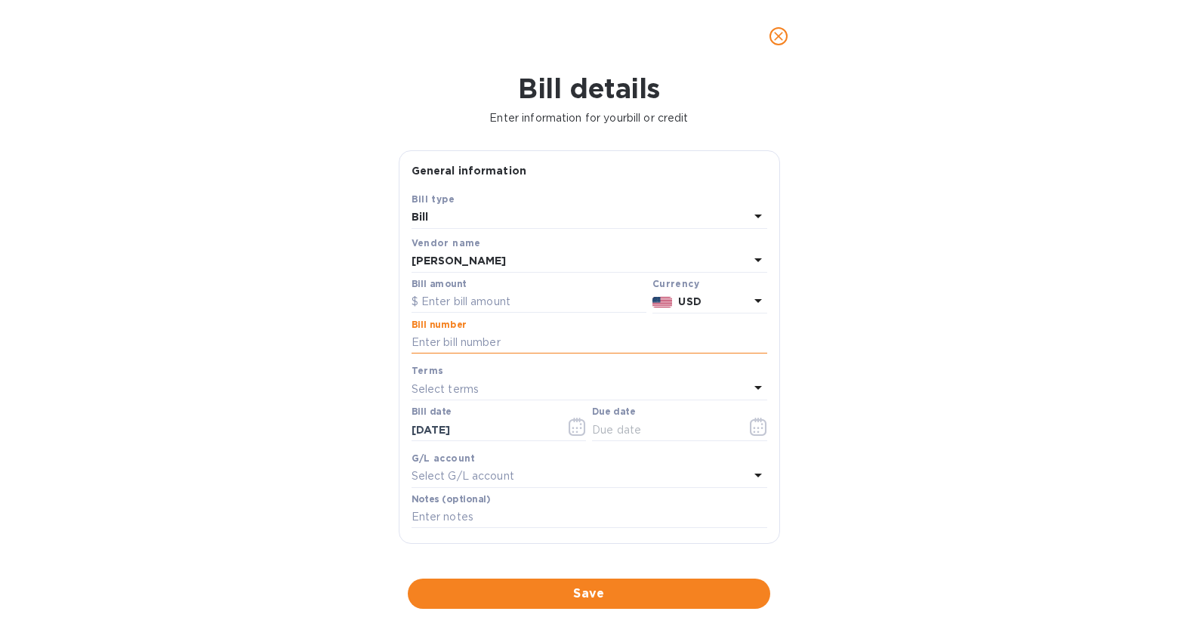
click at [494, 335] on input "text" at bounding box center [590, 343] width 356 height 23
type input "august + 1/2 sept"
click at [590, 388] on div "Select terms" at bounding box center [581, 388] width 338 height 21
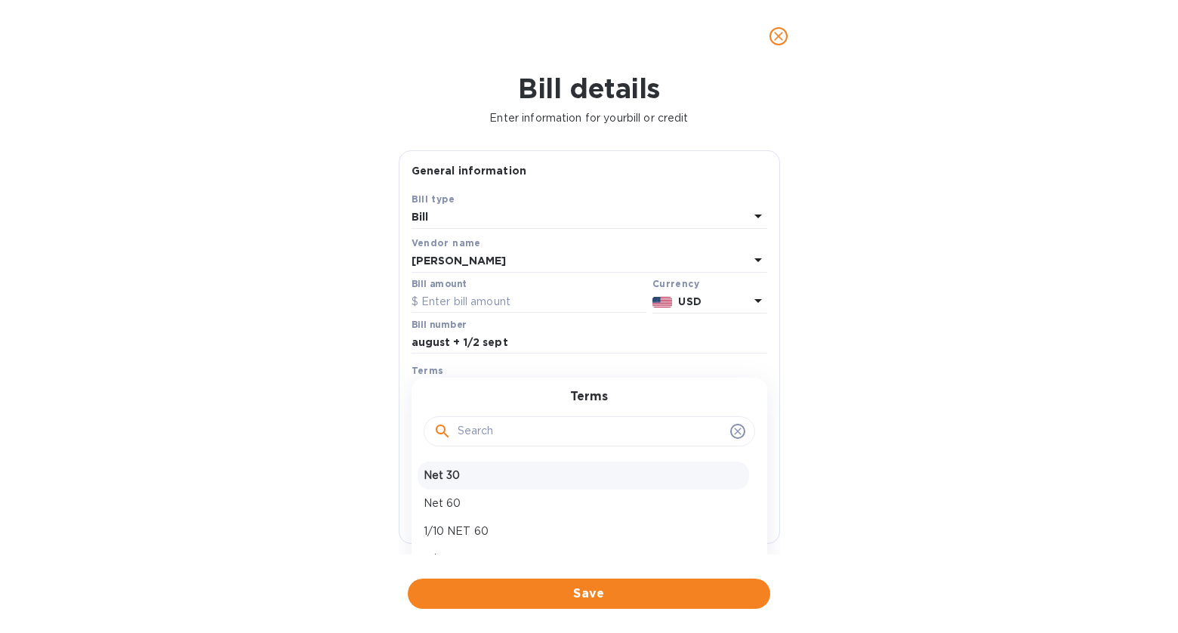
click at [526, 484] on div "Net 30" at bounding box center [584, 475] width 332 height 28
type input "[DATE]"
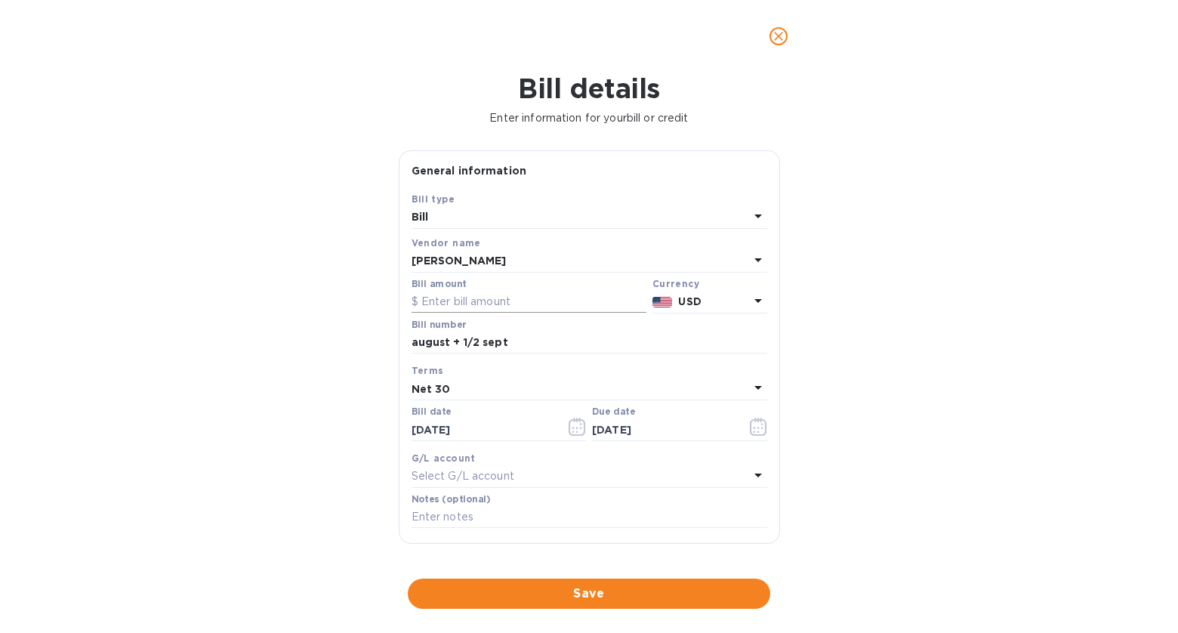
click at [506, 307] on input "text" at bounding box center [529, 302] width 235 height 23
type input "6,815.10"
click at [575, 473] on div "Select G/L account" at bounding box center [581, 476] width 338 height 21
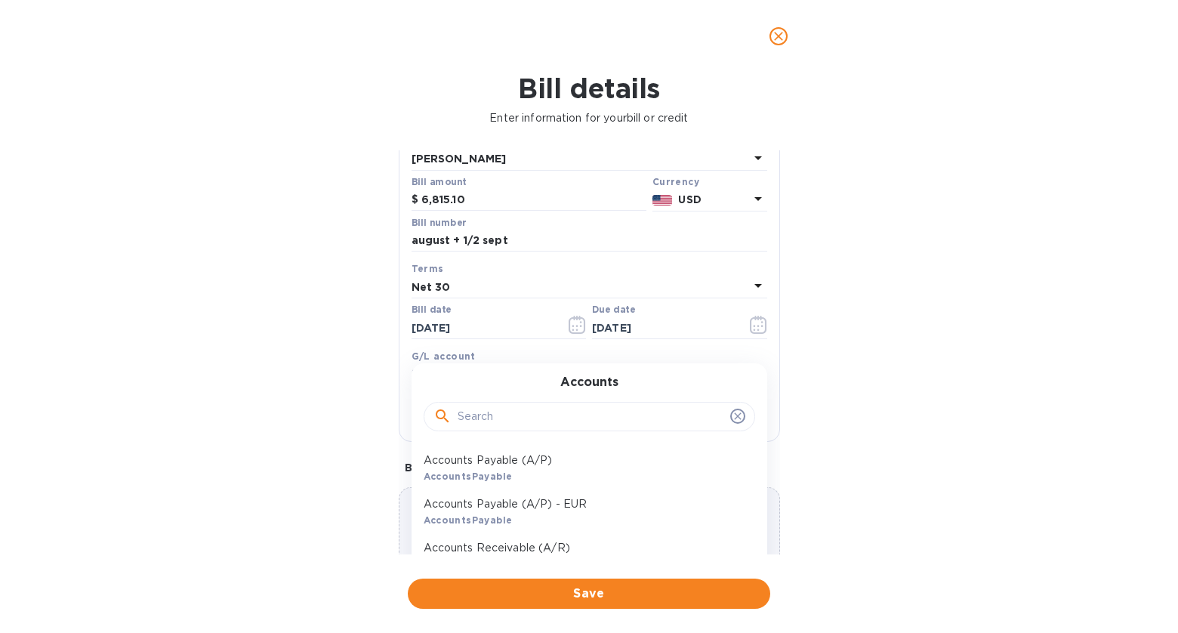
scroll to position [117, 0]
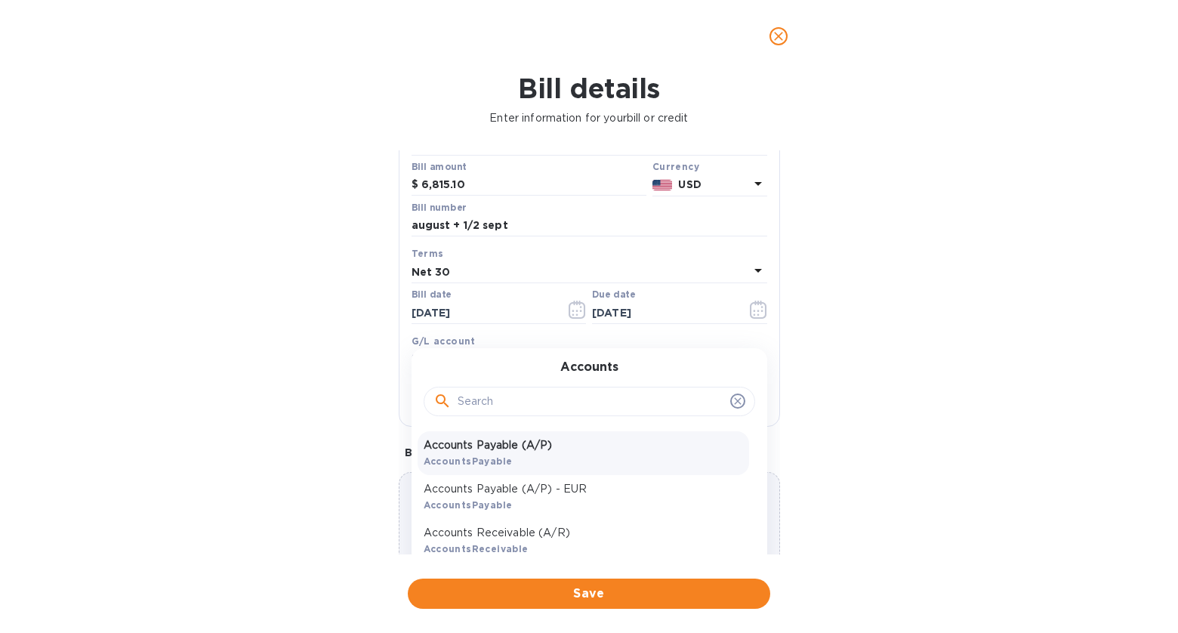
click at [546, 448] on p "Accounts Payable (A/P)" at bounding box center [583, 445] width 319 height 16
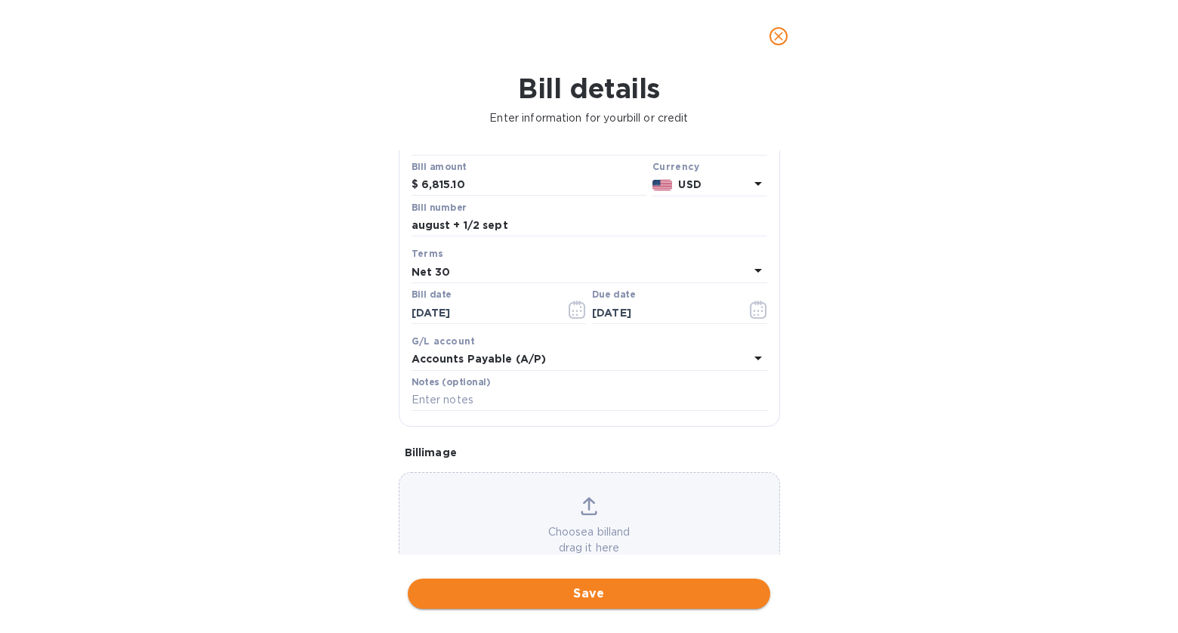
click at [674, 593] on span "Save" at bounding box center [589, 594] width 338 height 18
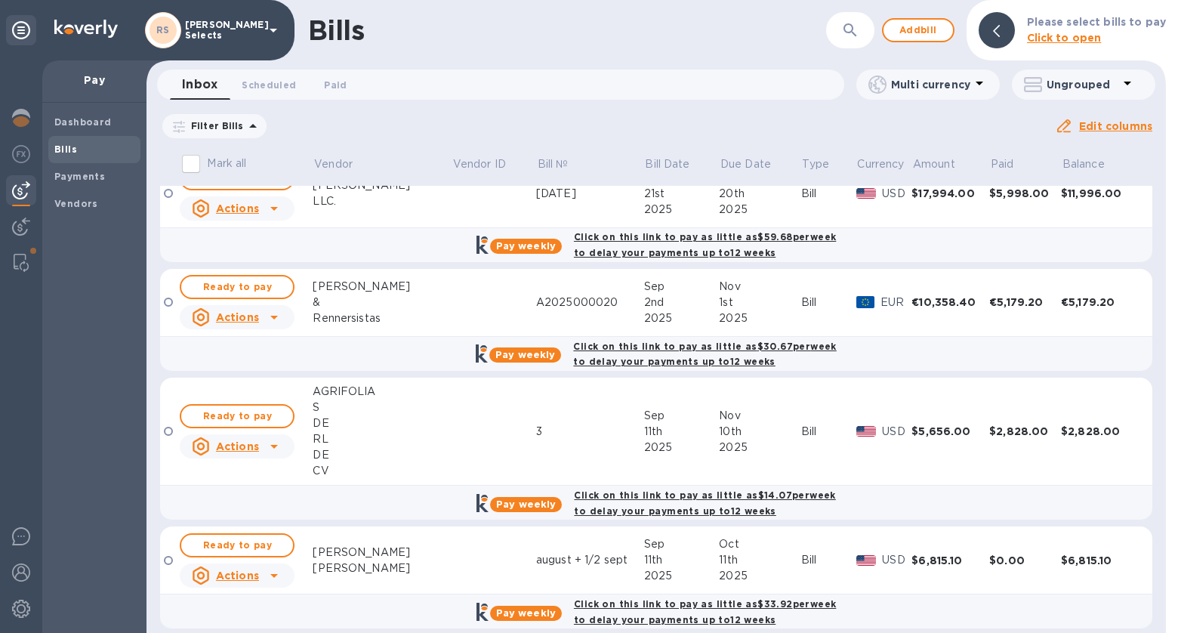
scroll to position [868, 0]
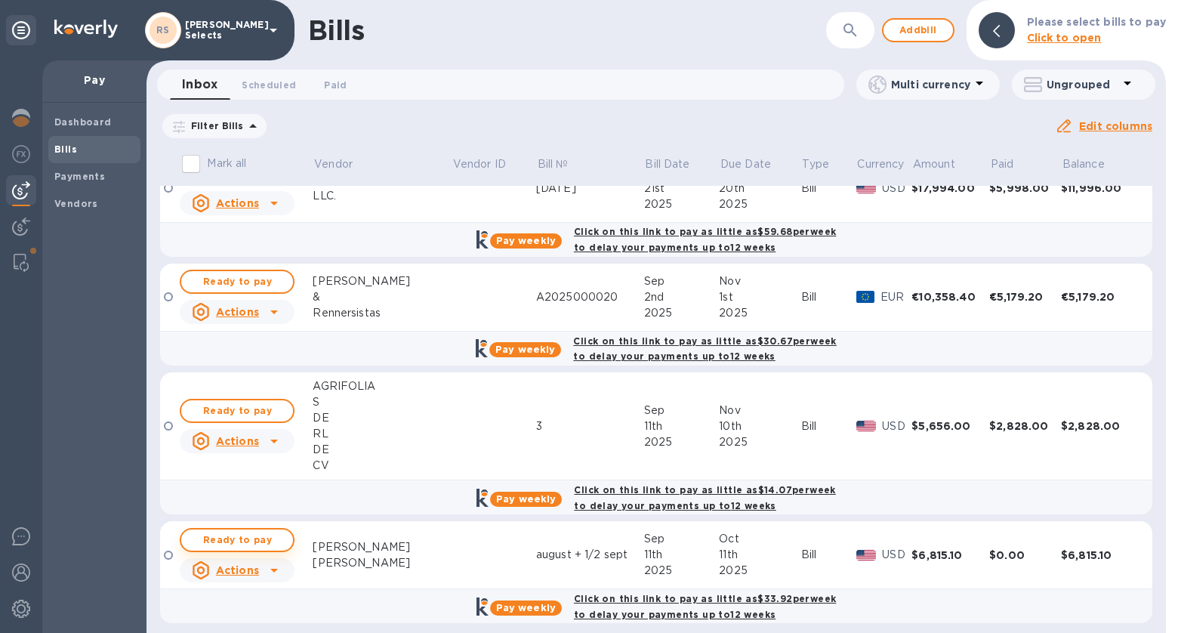
click at [259, 531] on span "Ready to pay" at bounding box center [237, 540] width 88 height 18
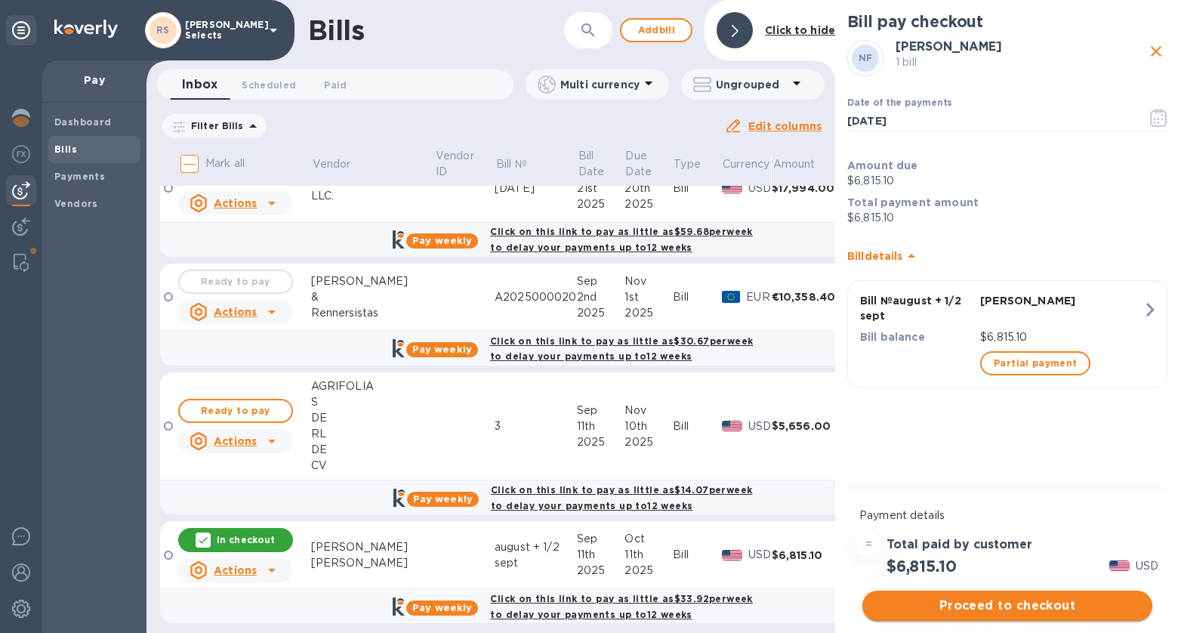
click at [1059, 600] on span "Proceed to checkout" at bounding box center [1008, 606] width 266 height 18
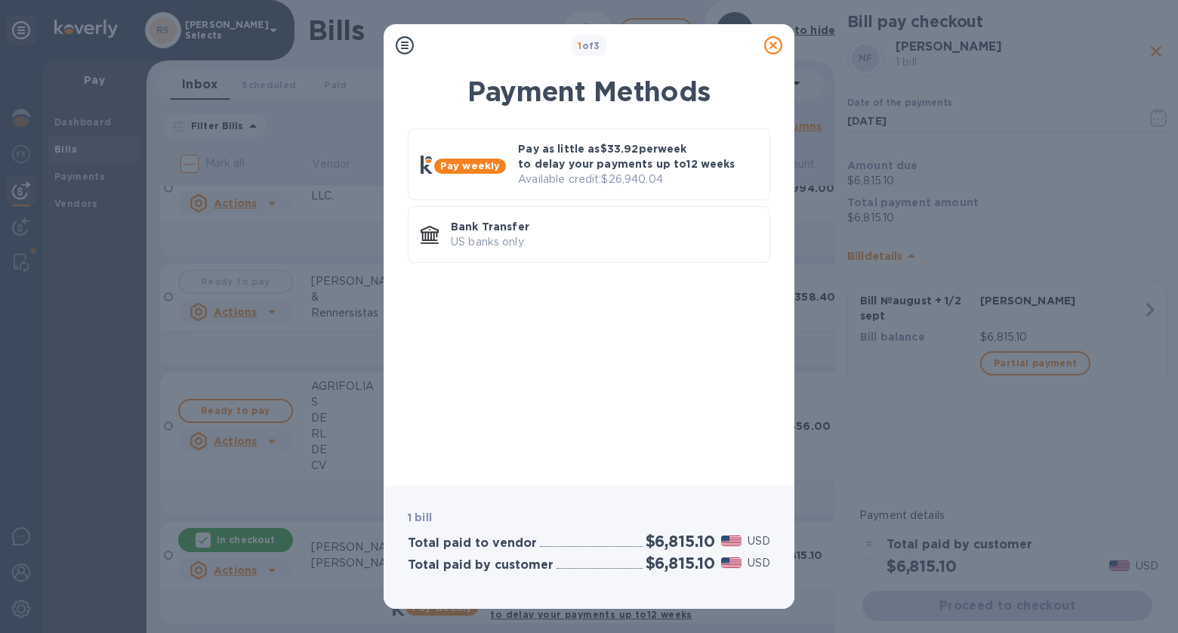
click at [773, 45] on icon at bounding box center [773, 45] width 18 height 18
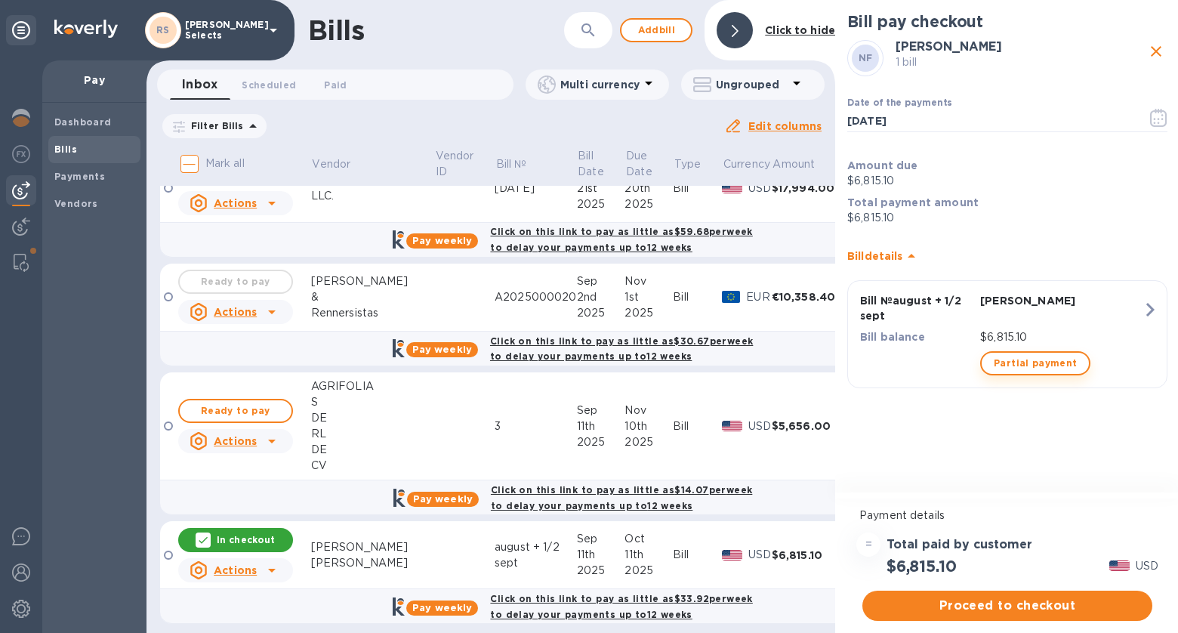
click at [1056, 363] on span "Partial payment" at bounding box center [1035, 363] width 83 height 18
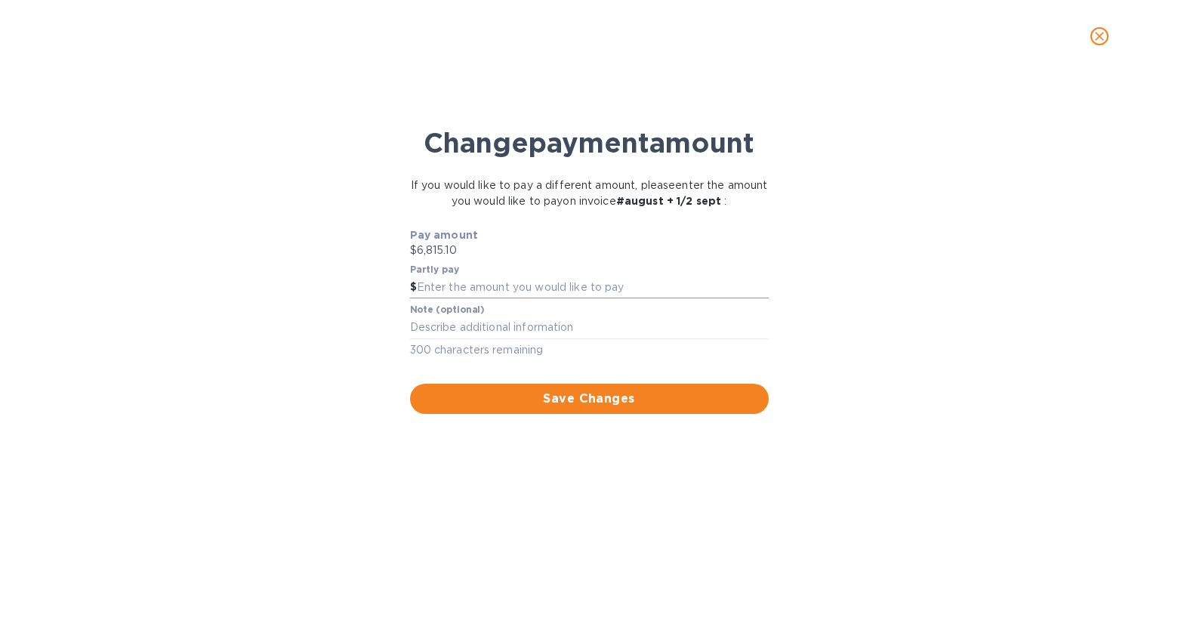
click at [591, 285] on input "text" at bounding box center [593, 287] width 352 height 23
type input "4,543.4"
click at [506, 281] on input "4,543.4" at bounding box center [593, 287] width 352 height 23
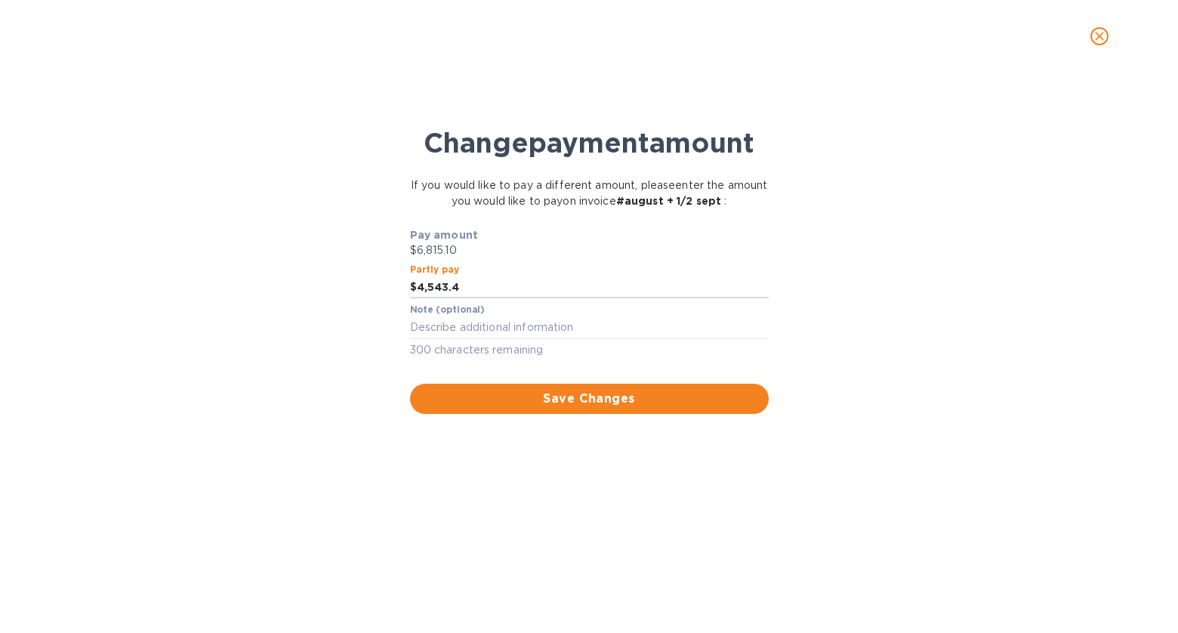
click at [1095, 39] on icon "close" at bounding box center [1099, 36] width 15 height 15
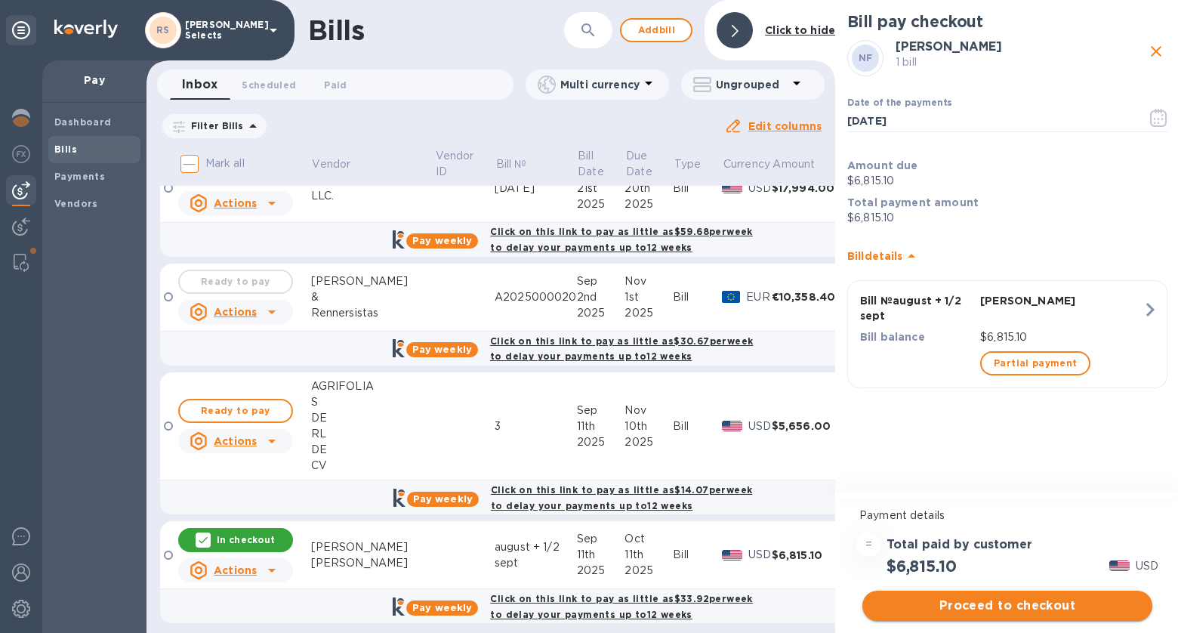
click at [1108, 594] on button "Proceed to checkout" at bounding box center [1008, 606] width 290 height 30
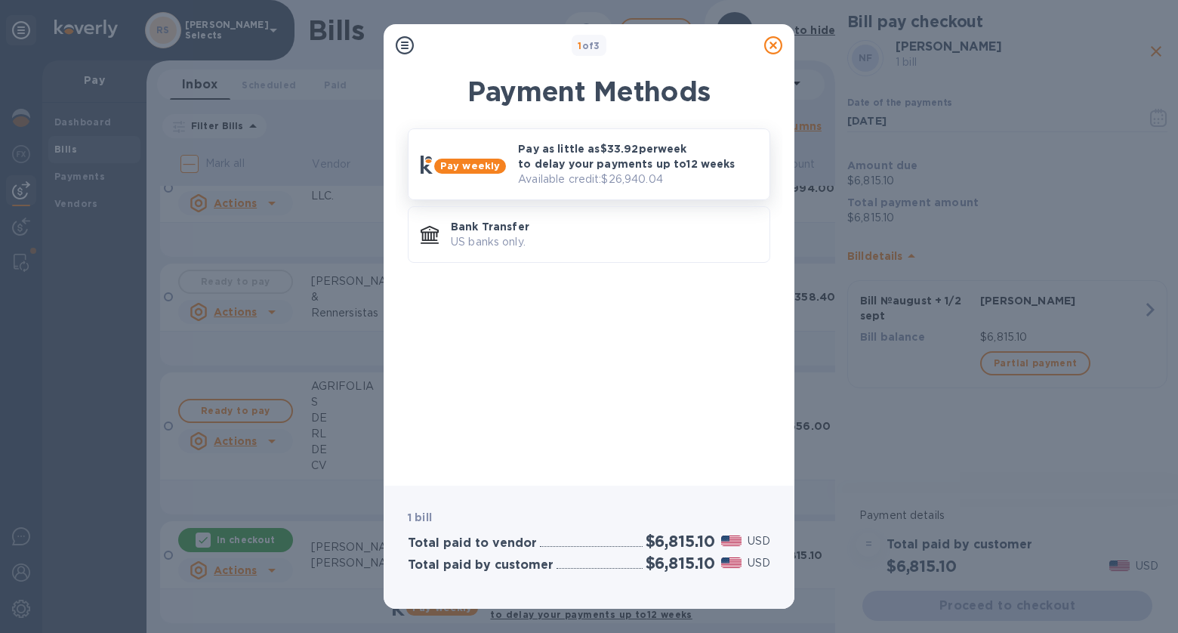
click at [653, 153] on p "Pay as little as $33.92 per week to delay your payments up to 12 weeks" at bounding box center [637, 156] width 239 height 30
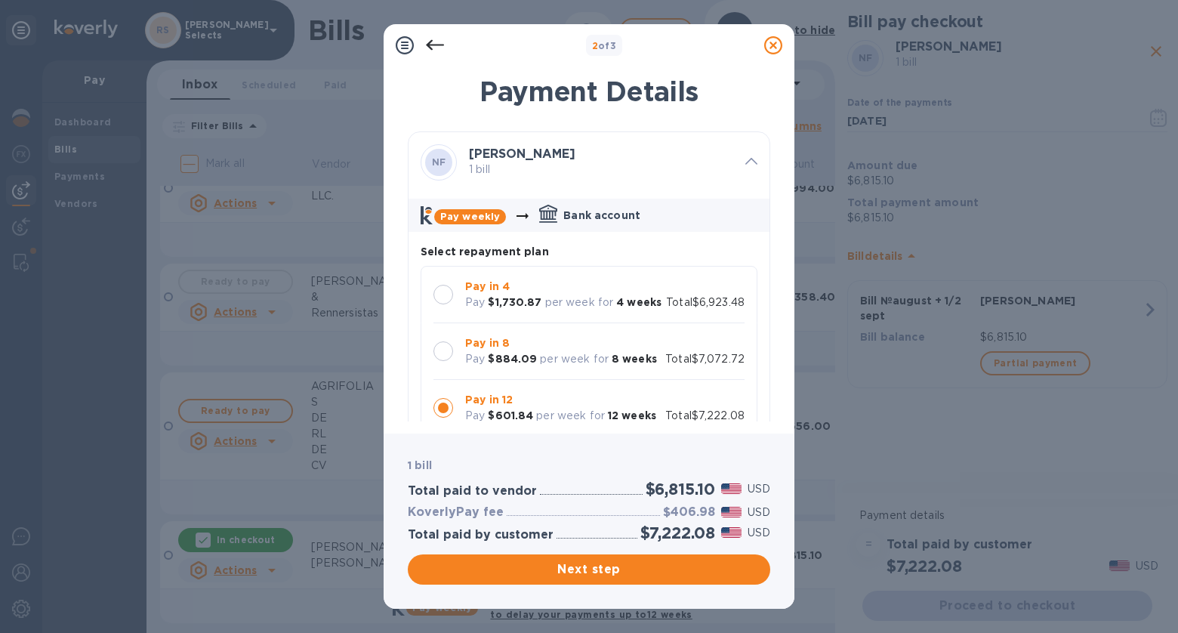
click at [656, 346] on div "Pay in 8 Pay $884.09 per week for 8 weeks Total $7,072.72" at bounding box center [589, 351] width 311 height 32
click at [724, 573] on span "Next step" at bounding box center [589, 569] width 338 height 18
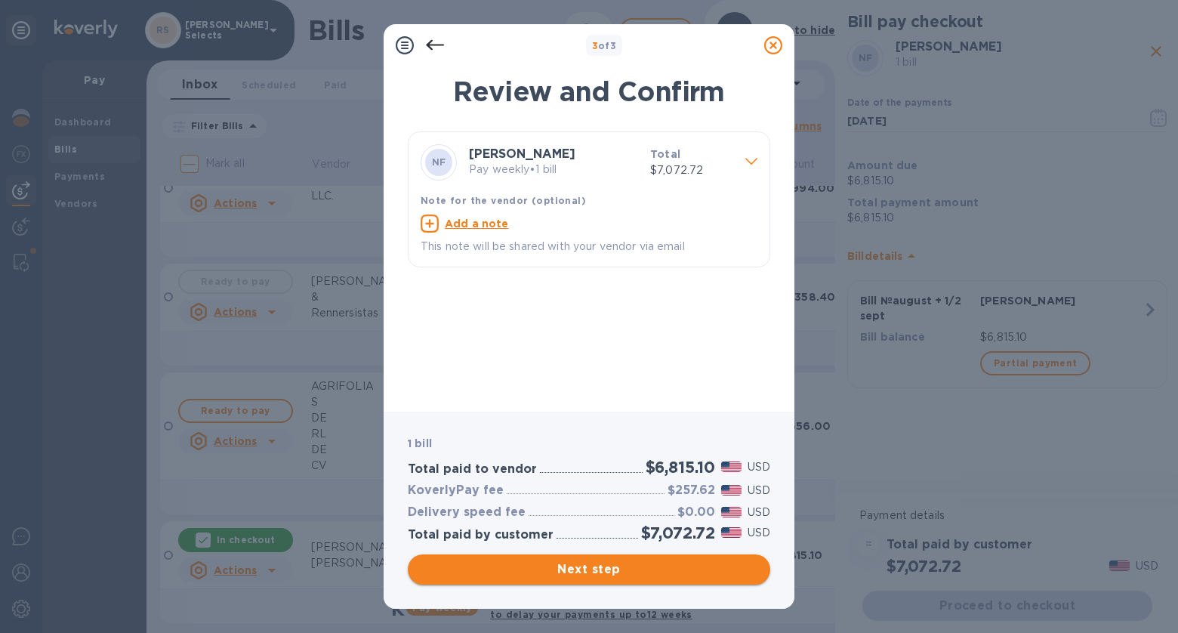
click at [719, 576] on span "Next step" at bounding box center [589, 569] width 338 height 18
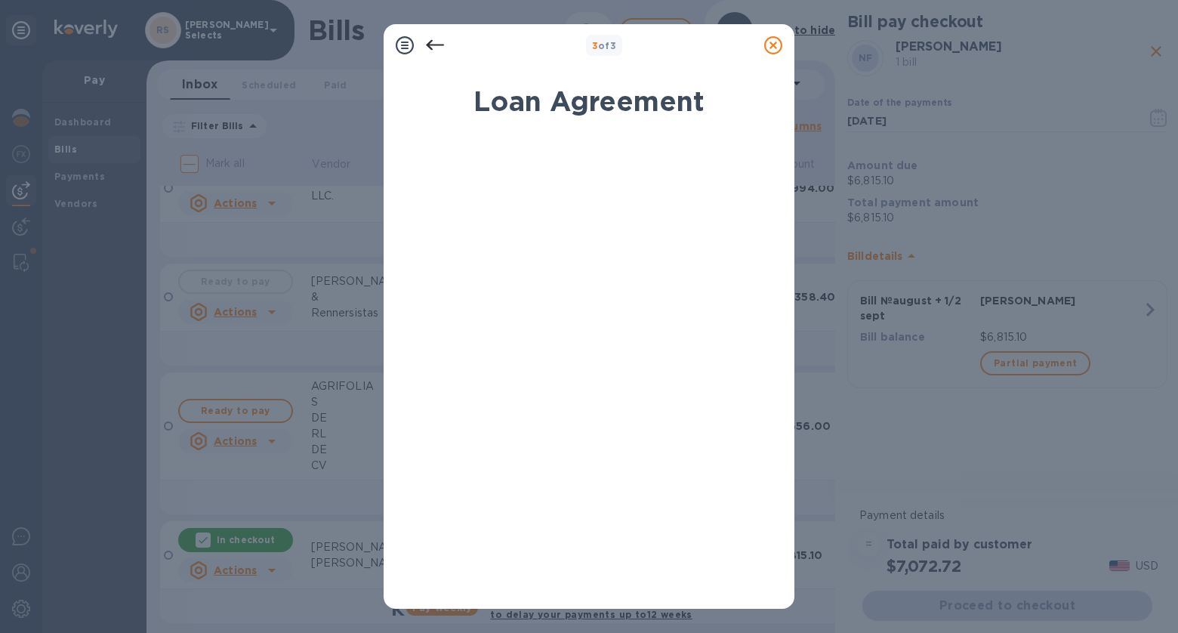
scroll to position [210, 0]
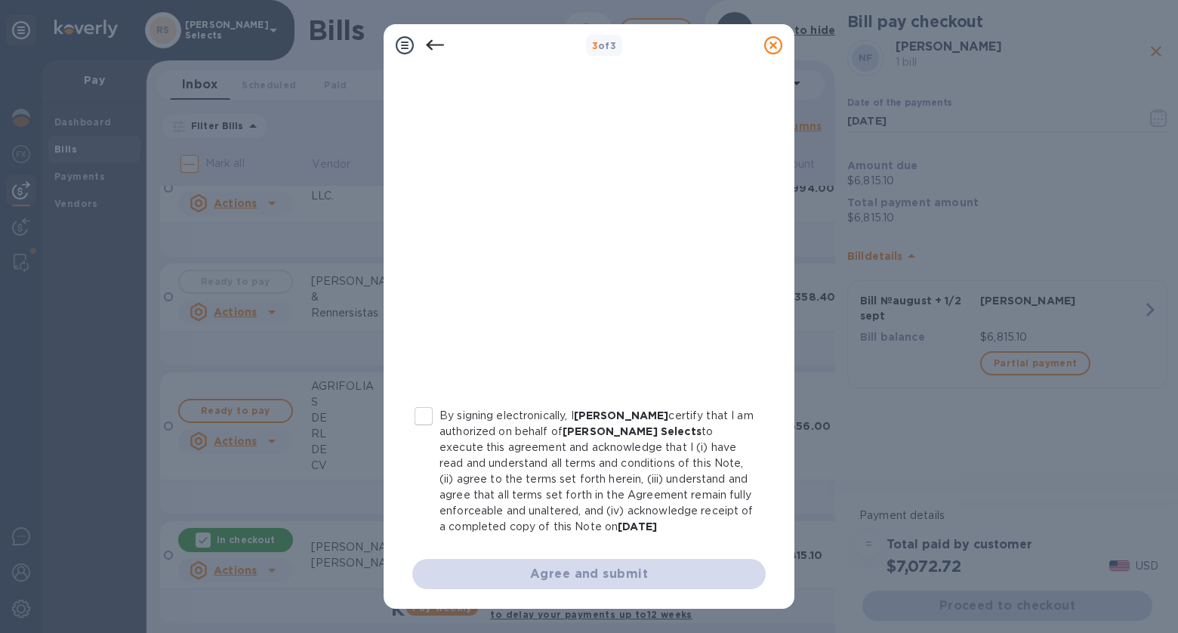
click at [431, 413] on input "By signing electronically, I [PERSON_NAME] certify that I am authorized on beha…" at bounding box center [424, 416] width 32 height 32
checkbox input "true"
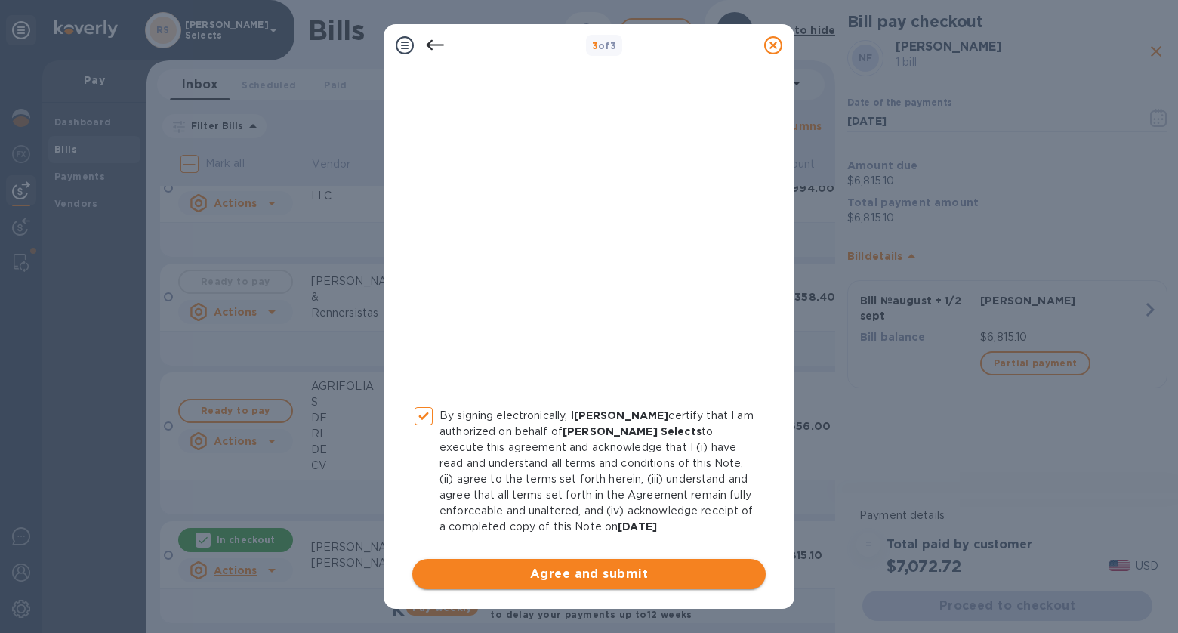
click at [629, 577] on span "Agree and submit" at bounding box center [588, 574] width 329 height 18
